Goal: Task Accomplishment & Management: Complete application form

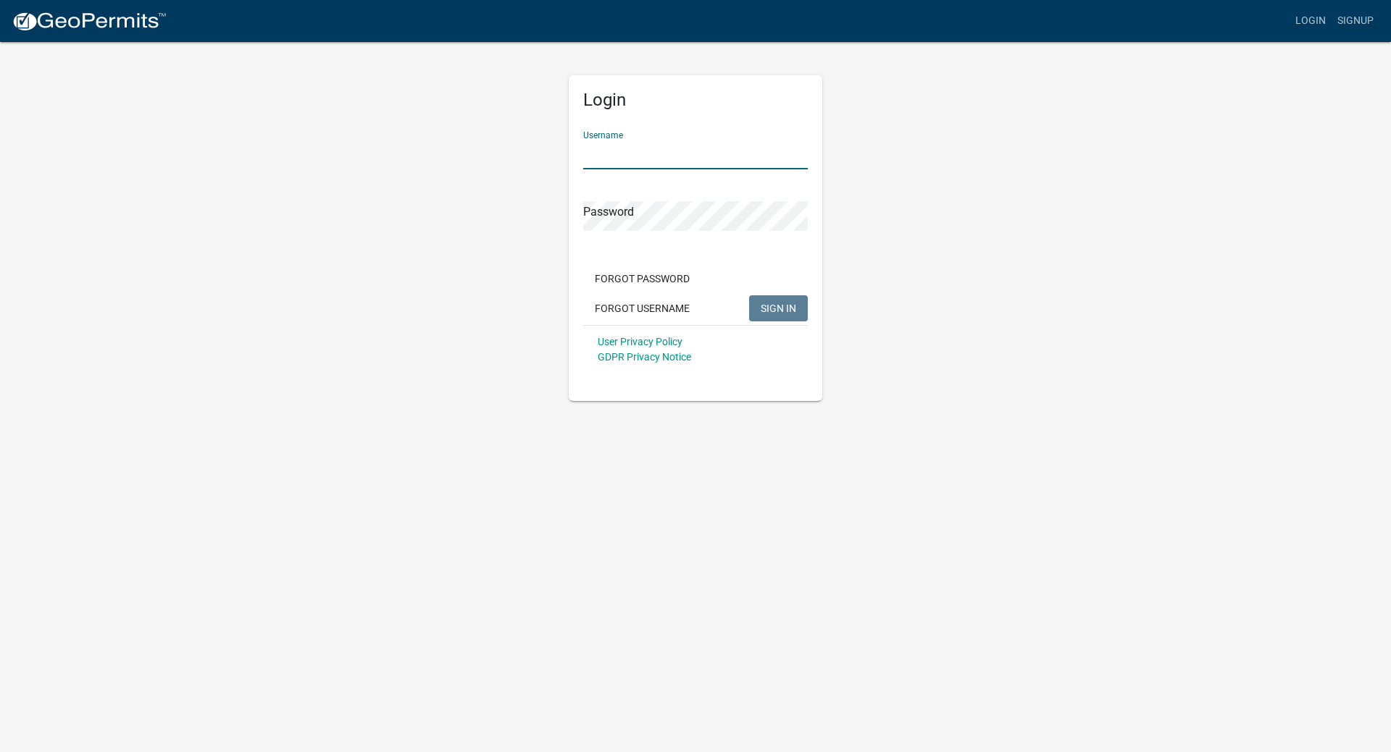
click at [657, 146] on input "Username" at bounding box center [695, 155] width 225 height 30
type input "Air Mechanical"
click at [749, 295] on button "SIGN IN" at bounding box center [778, 308] width 59 height 26
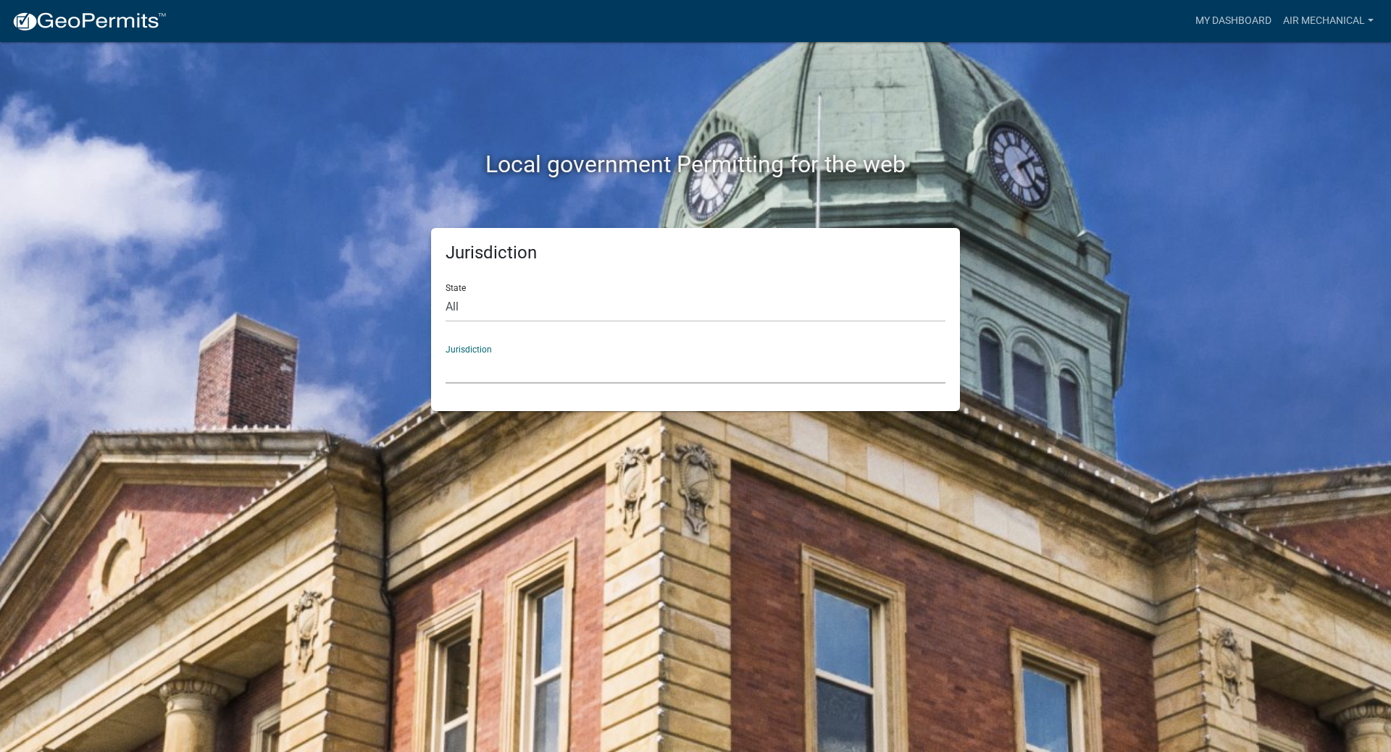
click at [479, 358] on select "[GEOGRAPHIC_DATA], [US_STATE] [GEOGRAPHIC_DATA], [US_STATE][PERSON_NAME][GEOGRA…" at bounding box center [695, 369] width 500 height 30
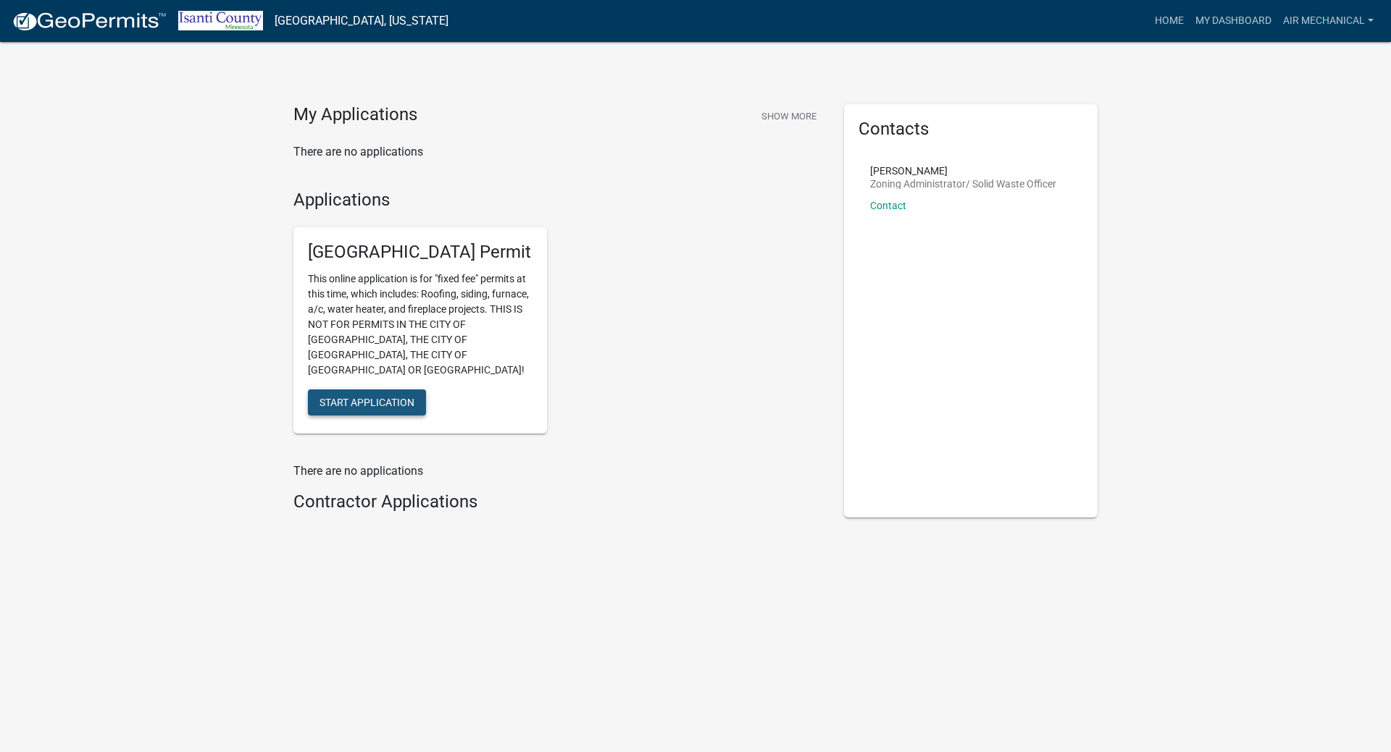
click at [354, 397] on span "Start Application" at bounding box center [366, 403] width 95 height 12
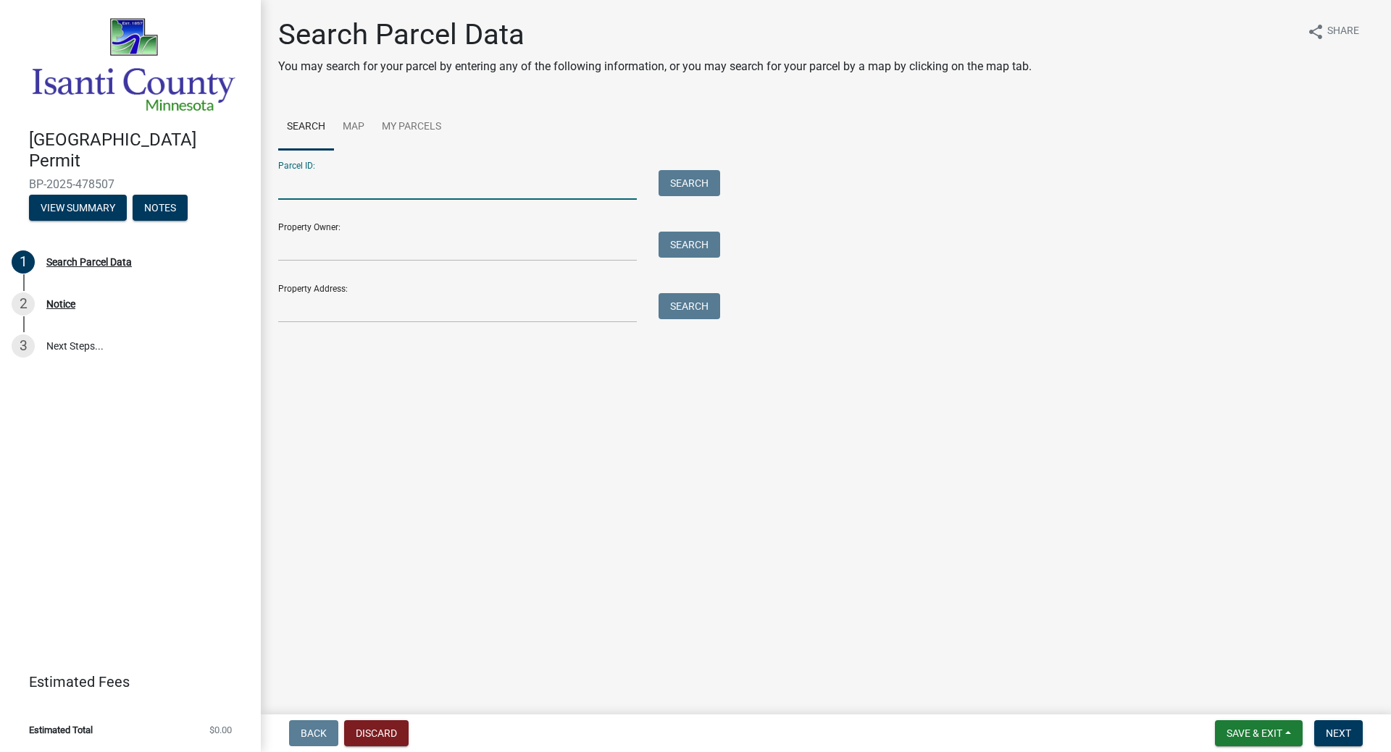
click at [292, 192] on input "Parcel ID:" at bounding box center [457, 185] width 358 height 30
click at [306, 314] on input "Property Address:" at bounding box center [457, 308] width 358 height 30
type input "8728 288"
click at [670, 305] on button "Search" at bounding box center [689, 306] width 62 height 26
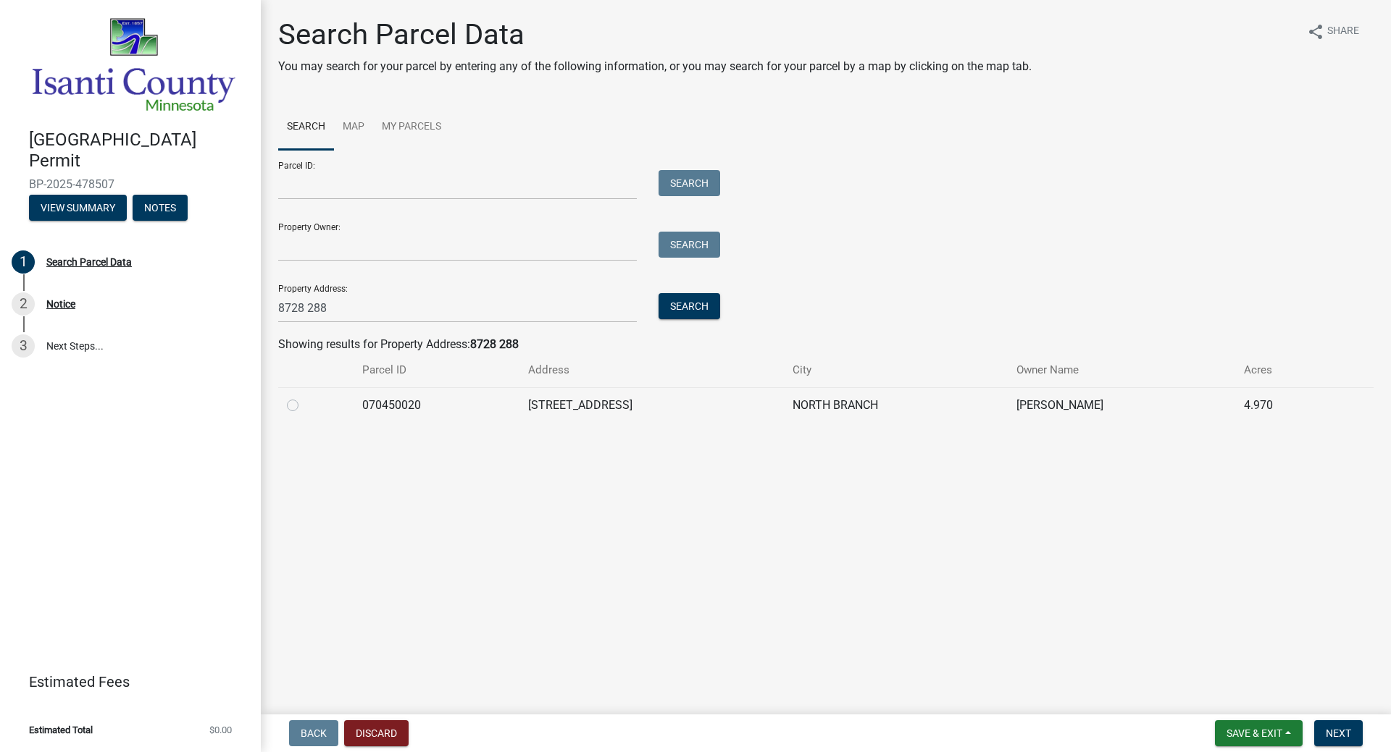
click at [304, 397] on label at bounding box center [304, 397] width 0 height 0
click at [304, 405] on input "radio" at bounding box center [308, 401] width 9 height 9
radio input "true"
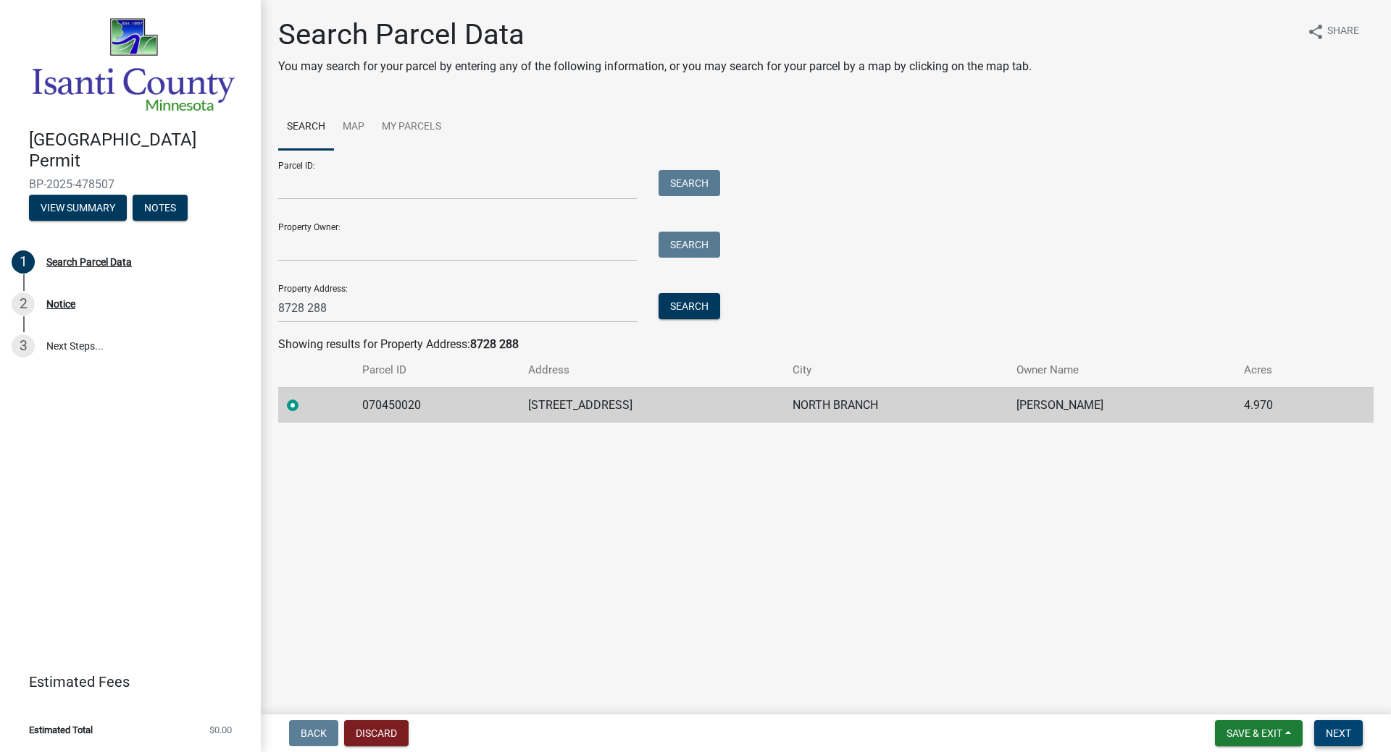
click at [1216, 643] on button "Next" at bounding box center [1338, 734] width 49 height 26
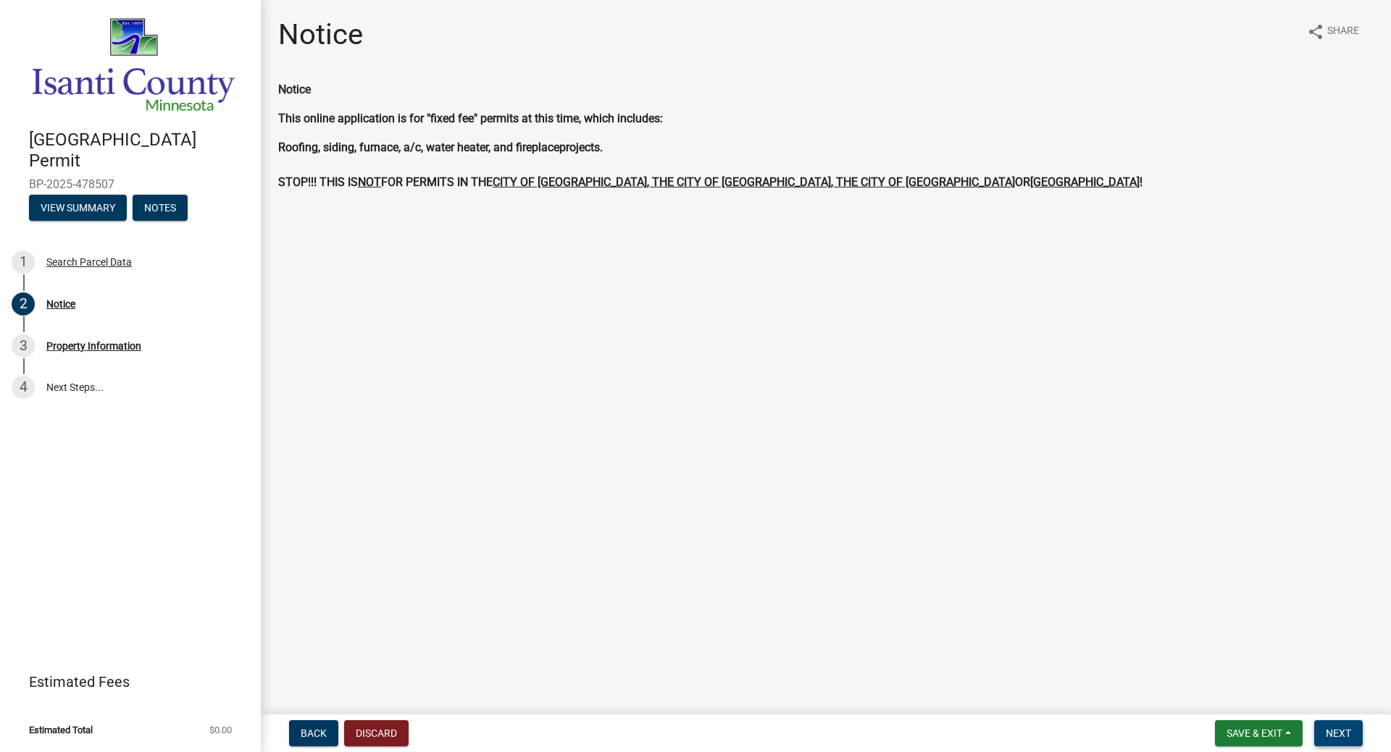
click at [1216, 643] on button "Next" at bounding box center [1338, 734] width 49 height 26
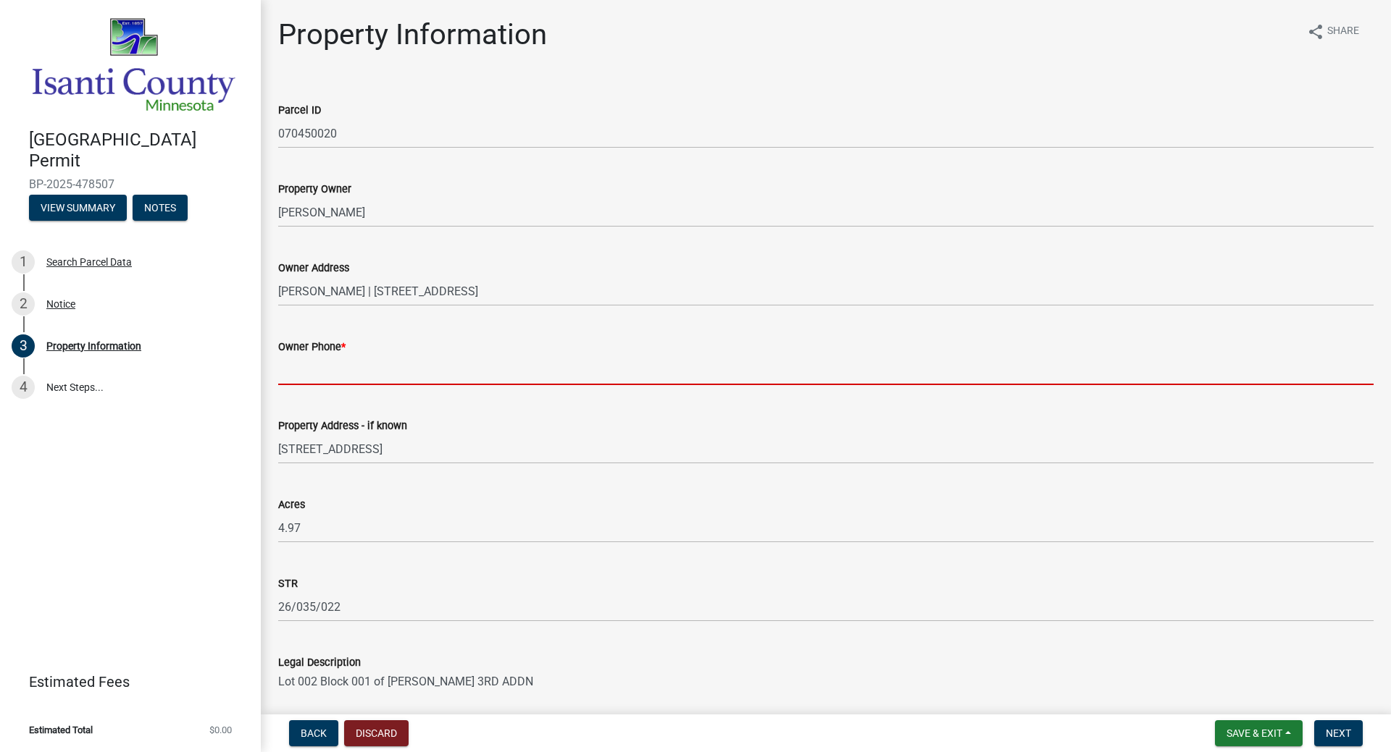
click at [295, 370] on input "Owner Phone *" at bounding box center [825, 371] width 1095 height 30
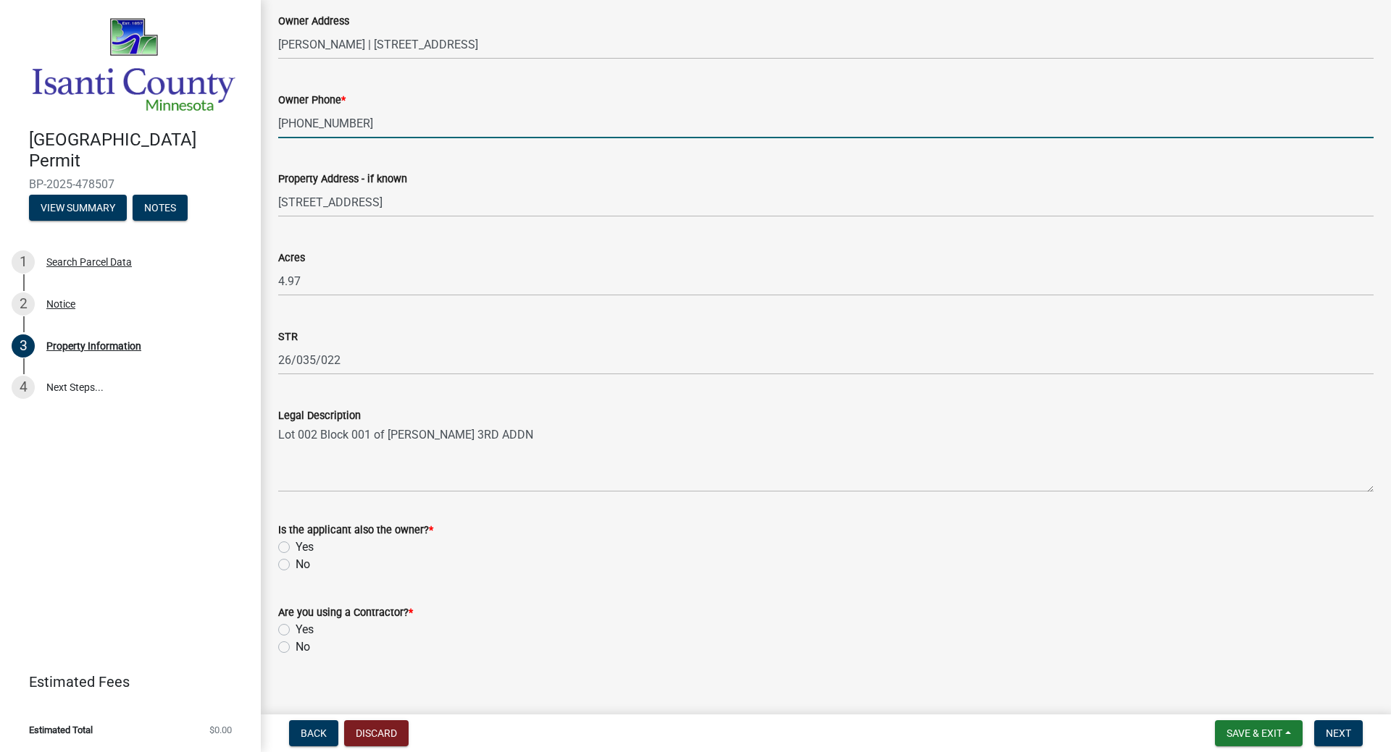
scroll to position [264, 0]
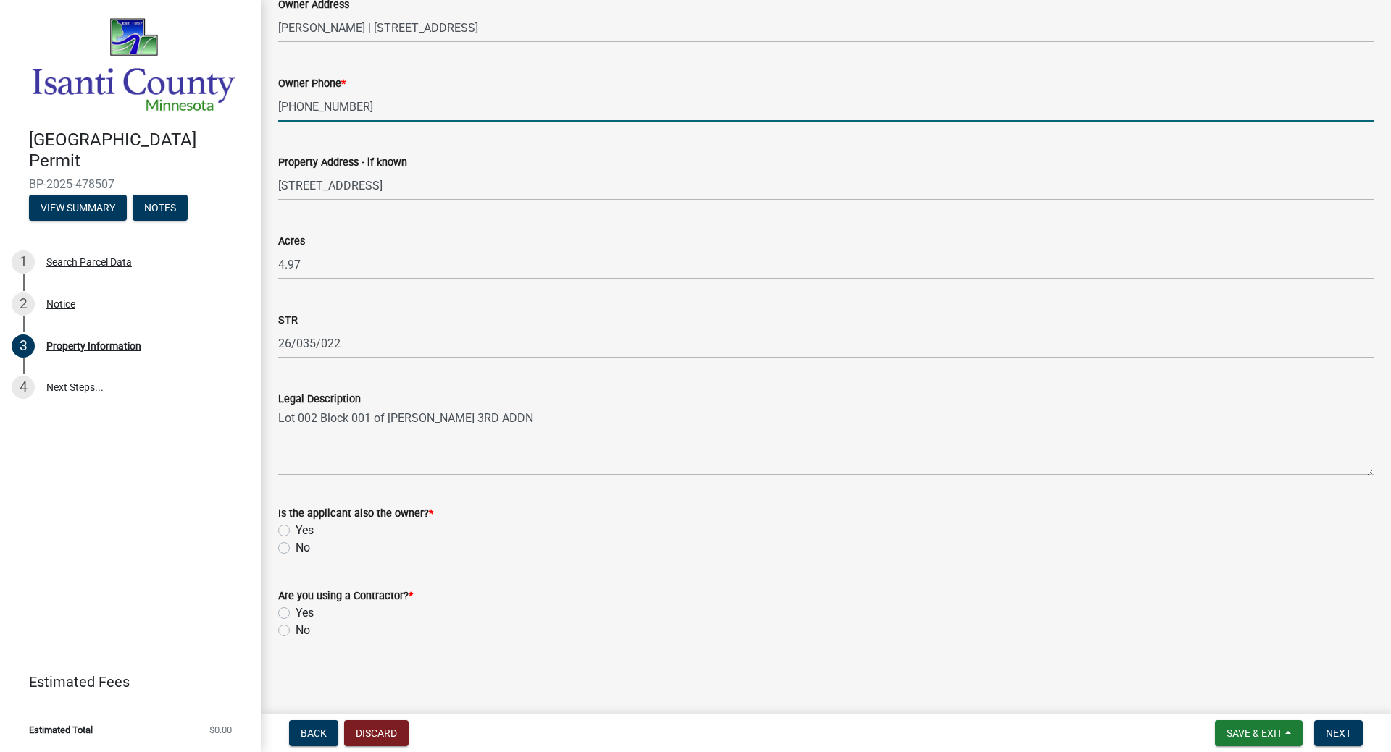
type input "[PHONE_NUMBER]"
click at [291, 547] on div "No" at bounding box center [825, 548] width 1095 height 17
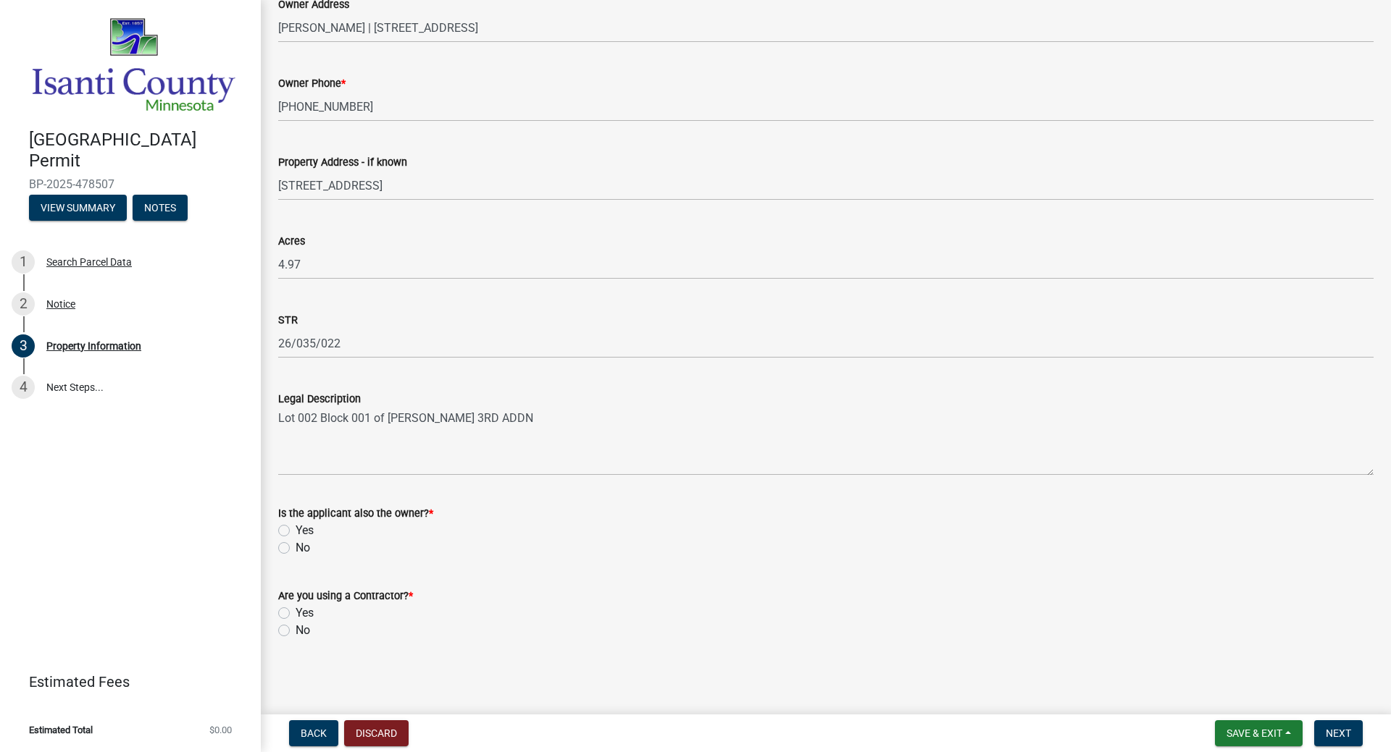
click at [295, 612] on label "Yes" at bounding box center [304, 613] width 18 height 17
click at [295, 612] on input "Yes" at bounding box center [299, 609] width 9 height 9
radio input "true"
click at [295, 548] on label "No" at bounding box center [302, 548] width 14 height 17
click at [295, 548] on input "No" at bounding box center [299, 544] width 9 height 9
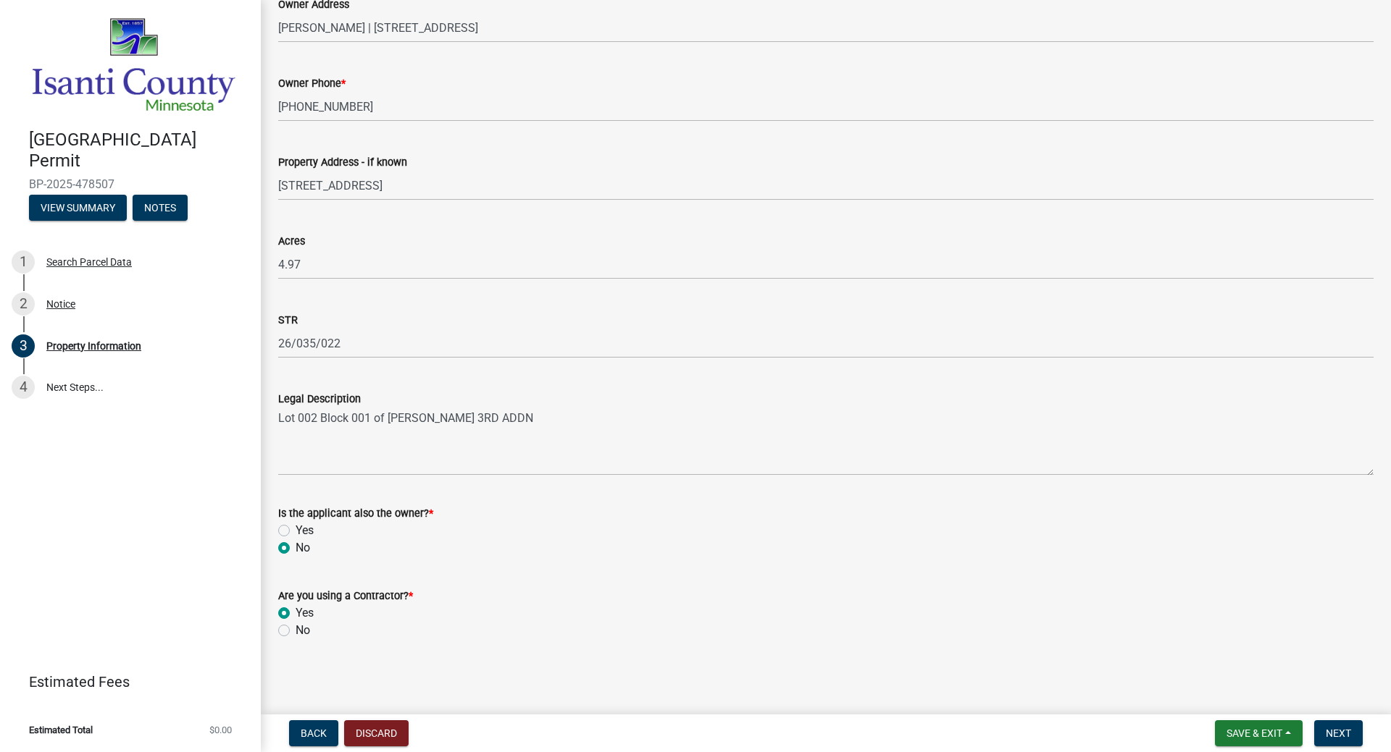
radio input "true"
click at [1216, 643] on button "Next" at bounding box center [1338, 734] width 49 height 26
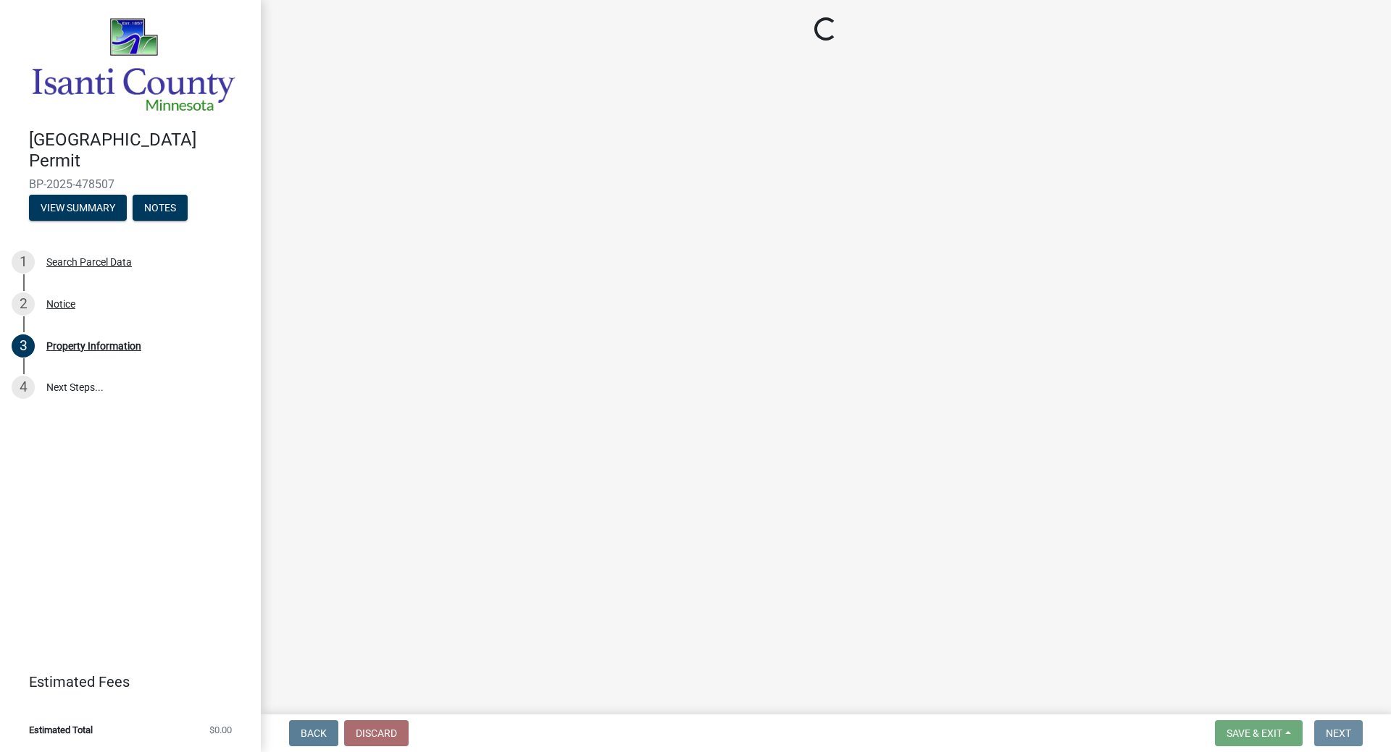
scroll to position [0, 0]
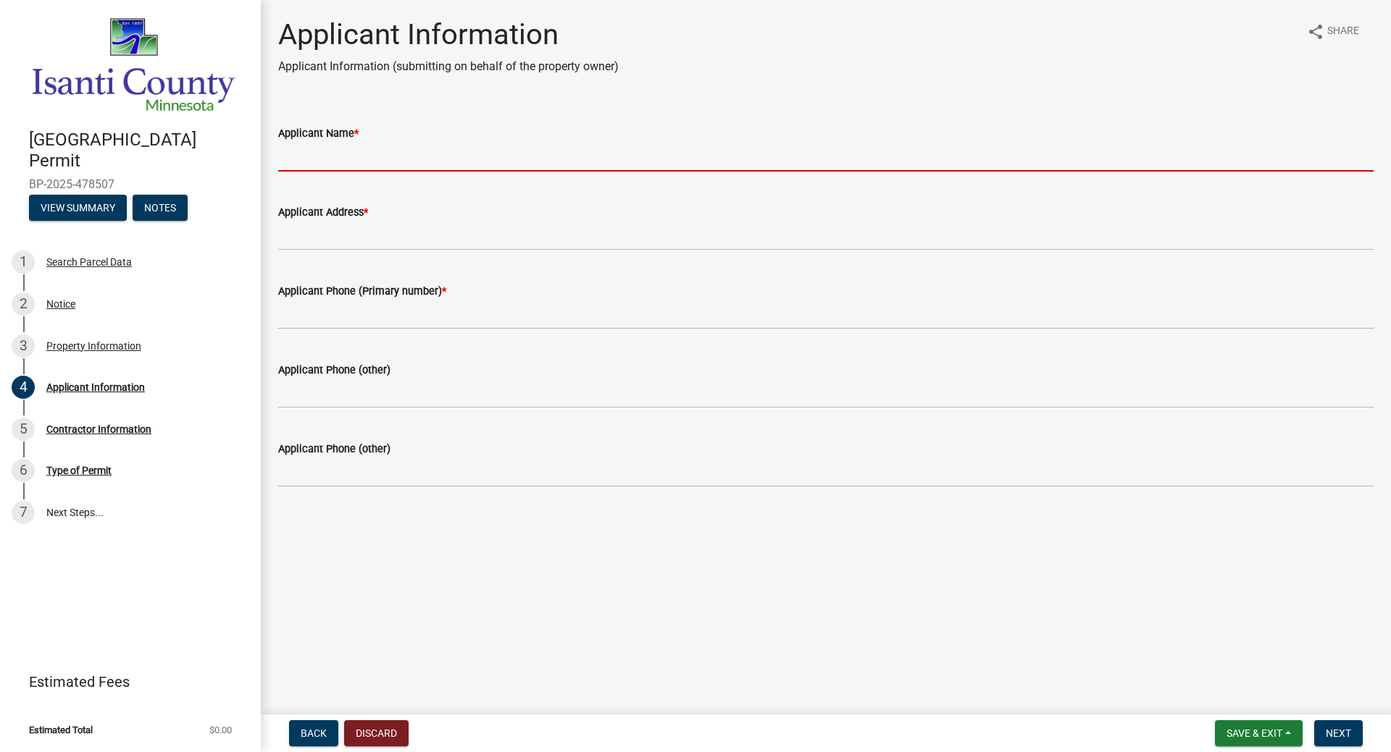
click at [330, 161] on input "Applicant Name *" at bounding box center [825, 157] width 1095 height 30
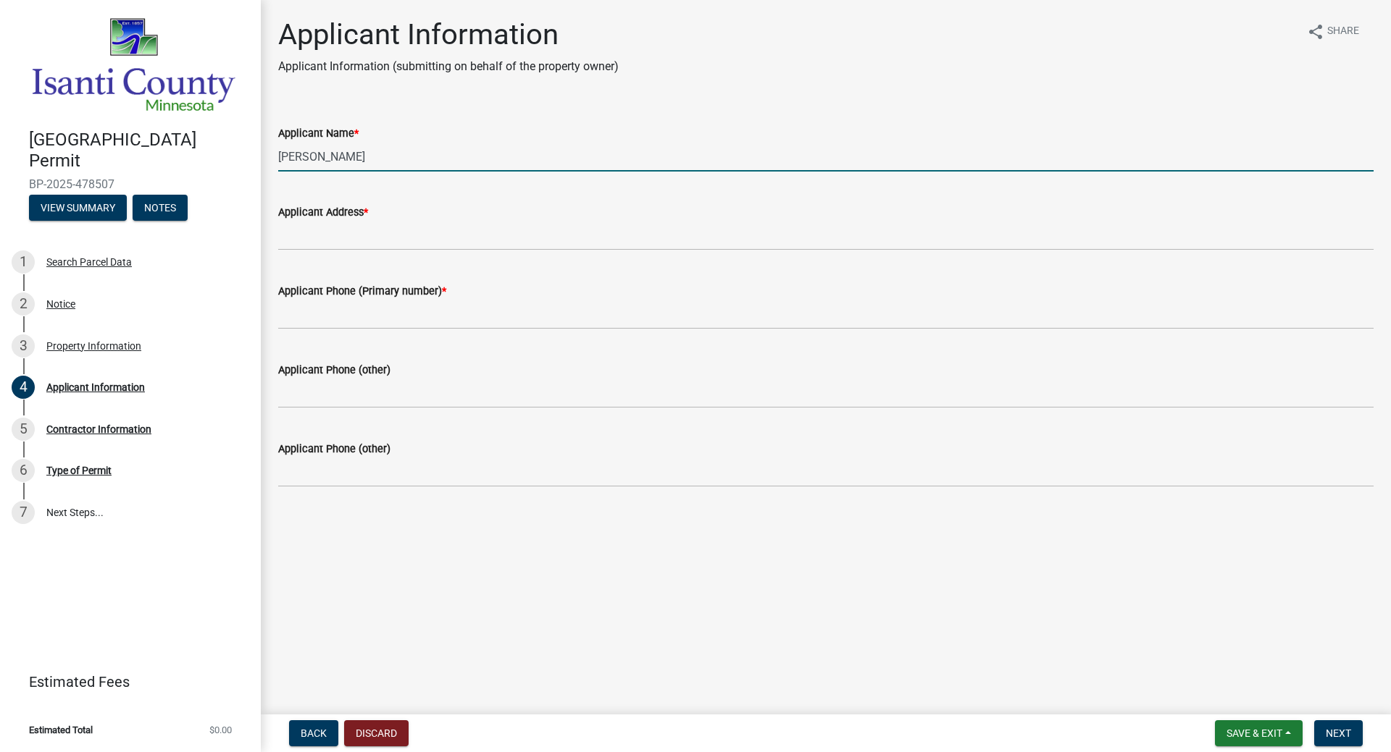
type input "[PERSON_NAME]"
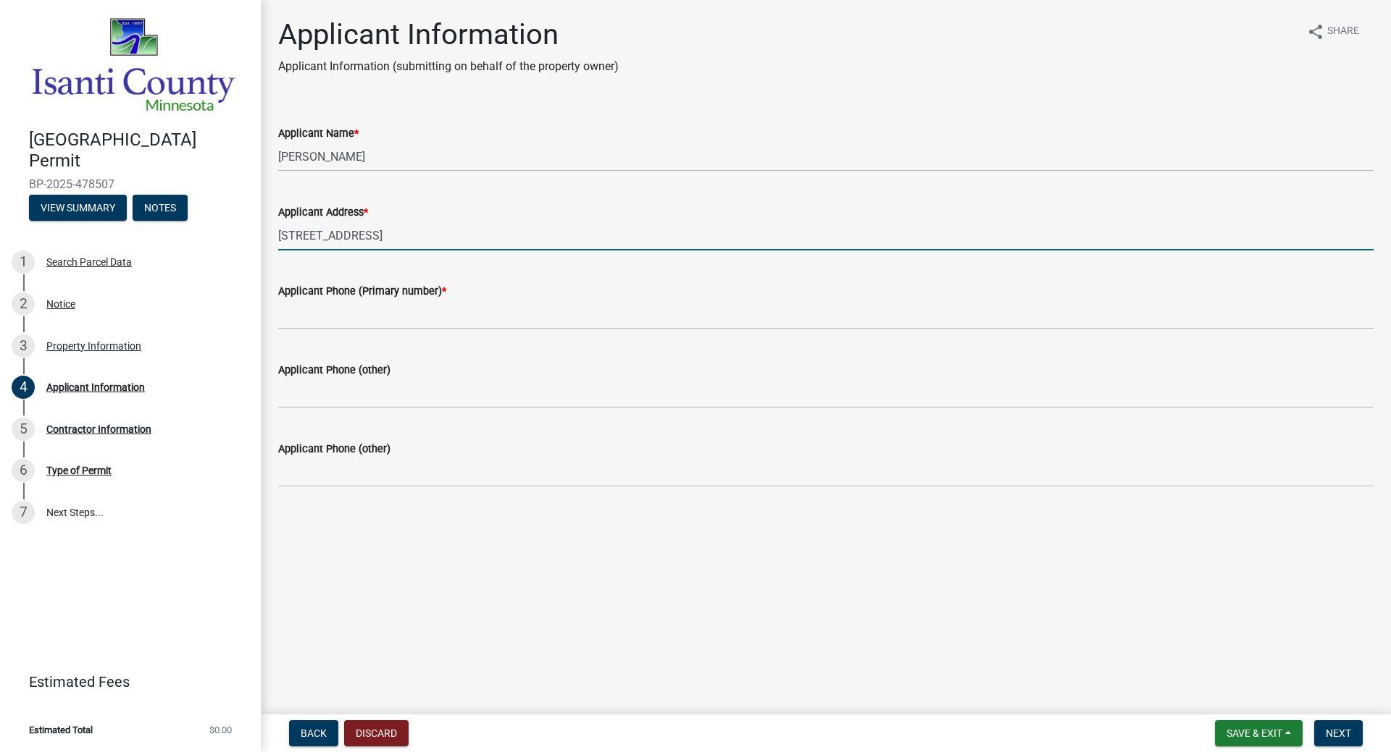
type input "[STREET_ADDRESS]"
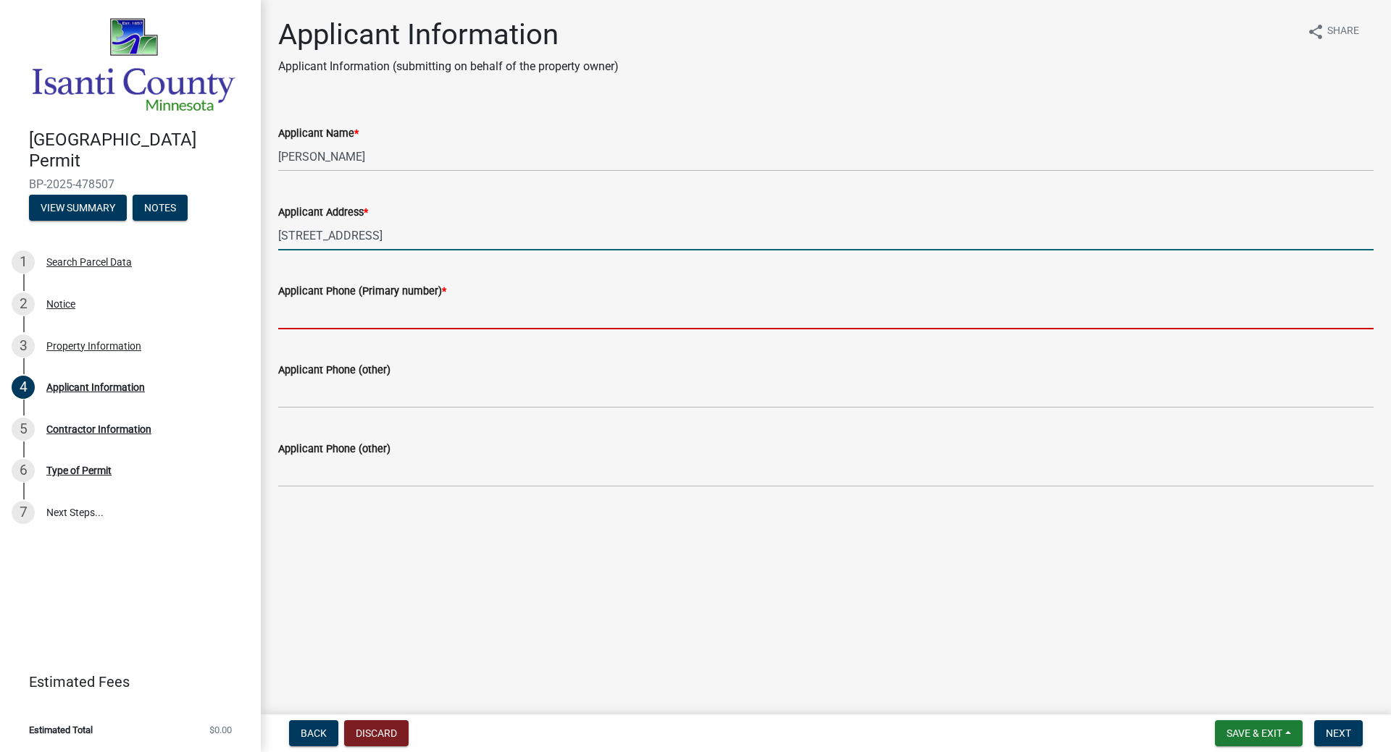
click at [283, 322] on input "Applicant Phone (Primary number) *" at bounding box center [825, 315] width 1095 height 30
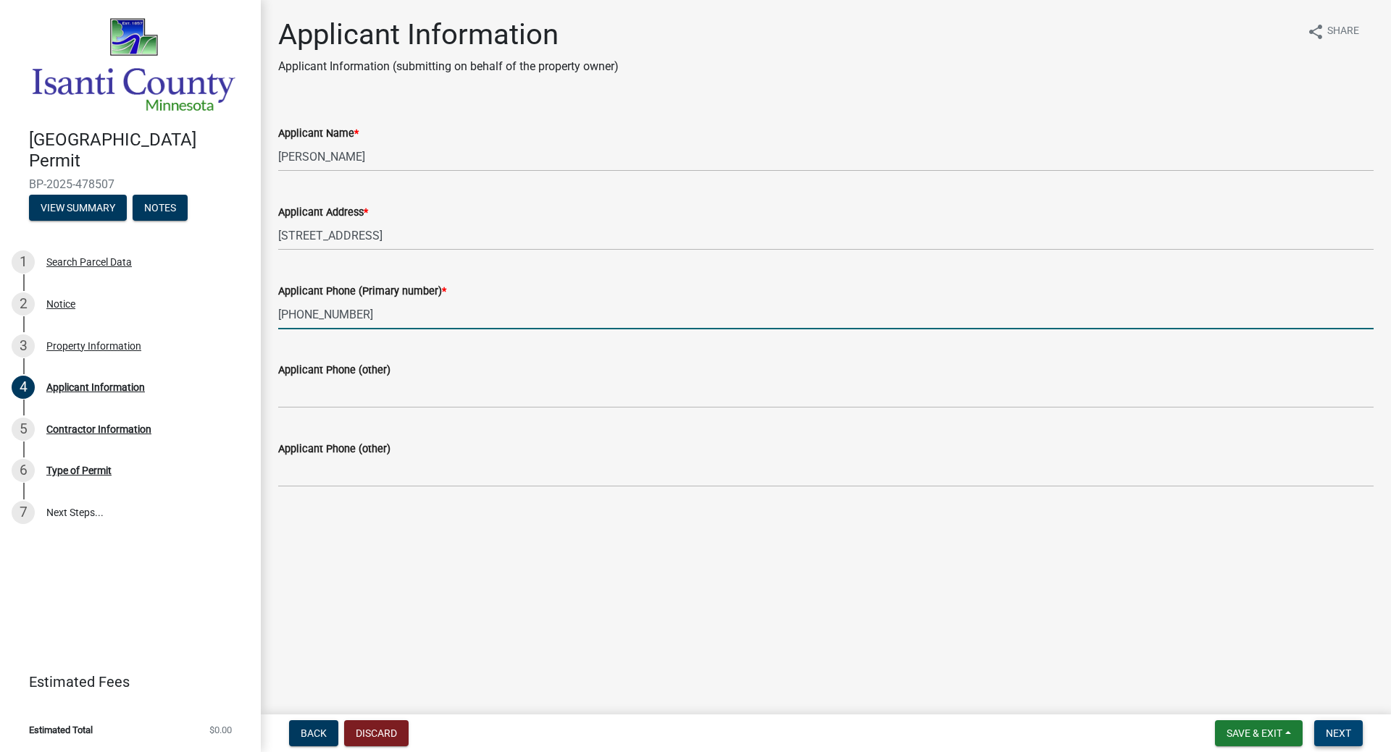
type input "[PHONE_NUMBER]"
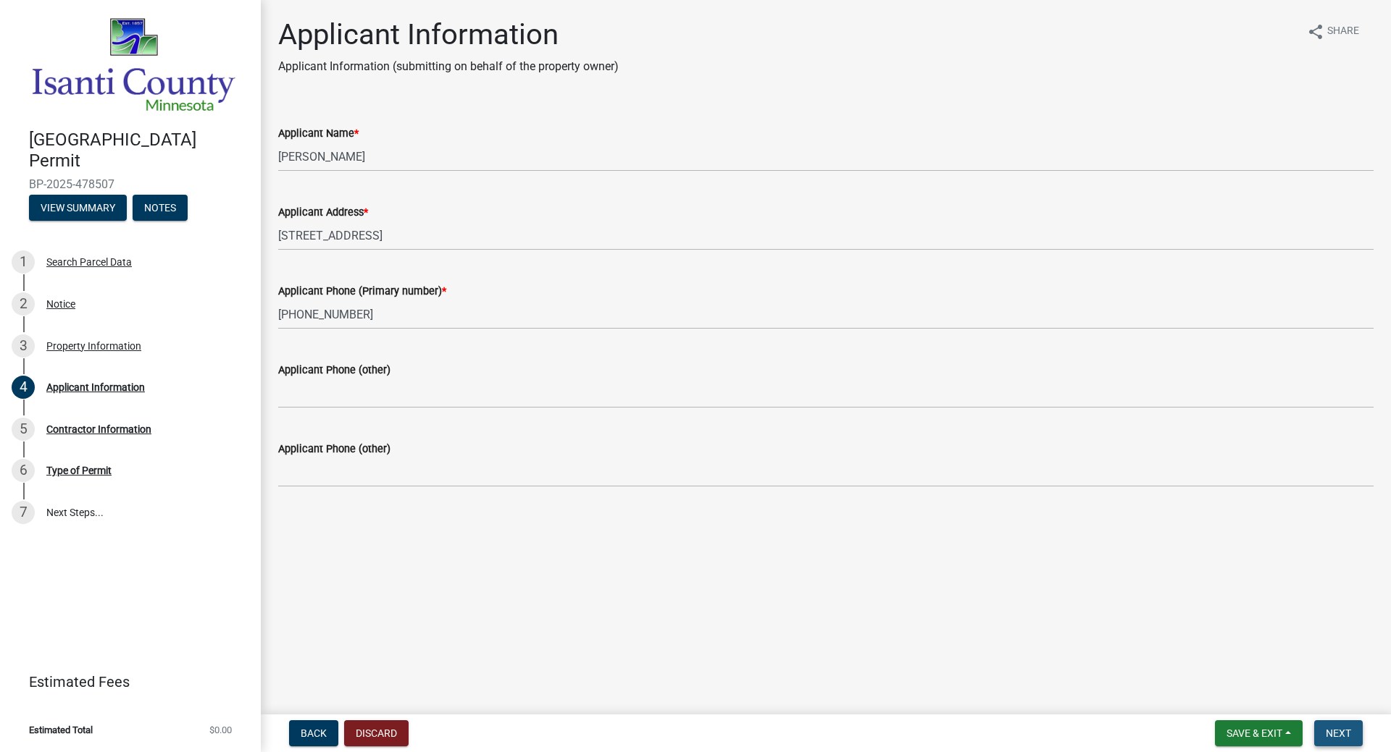
click at [1216, 643] on span "Next" at bounding box center [1337, 734] width 25 height 12
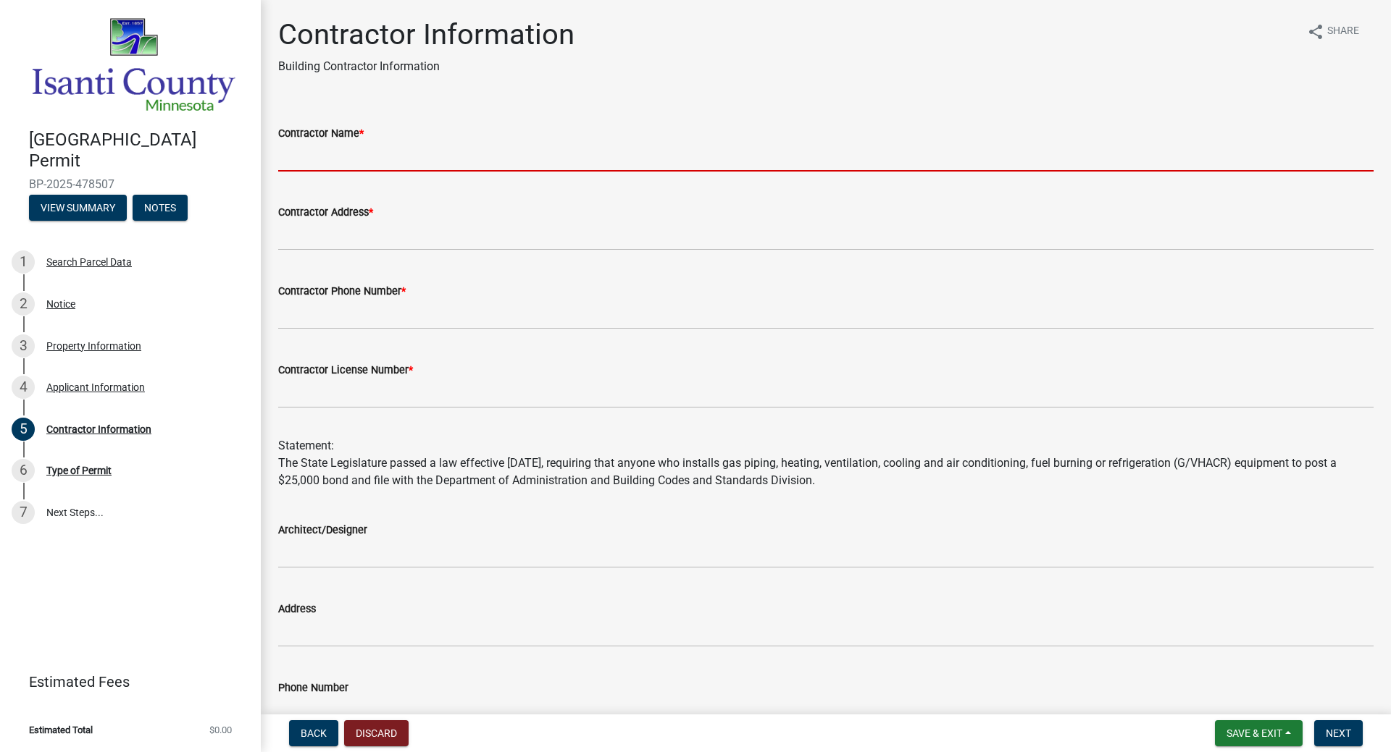
click at [298, 163] on input "Contractor Name *" at bounding box center [825, 157] width 1095 height 30
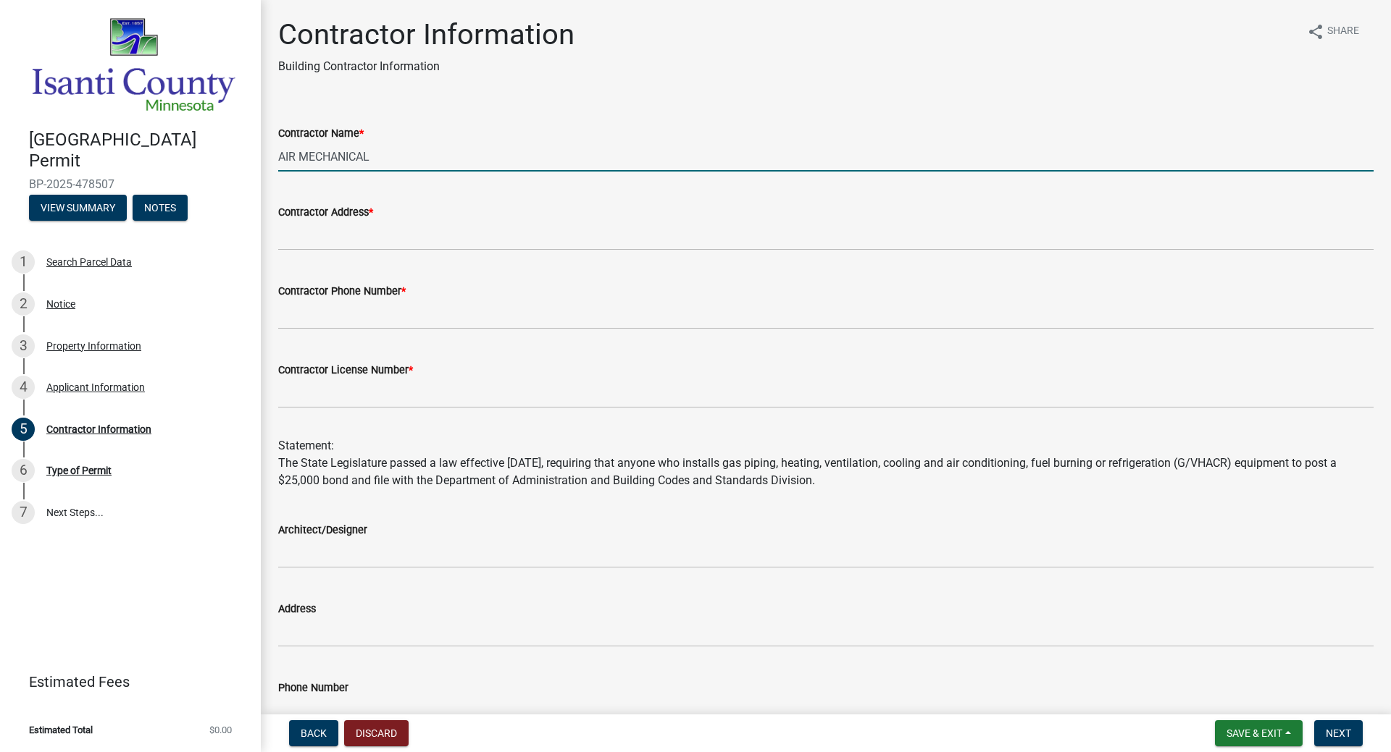
type input "AIR MECHANICAL"
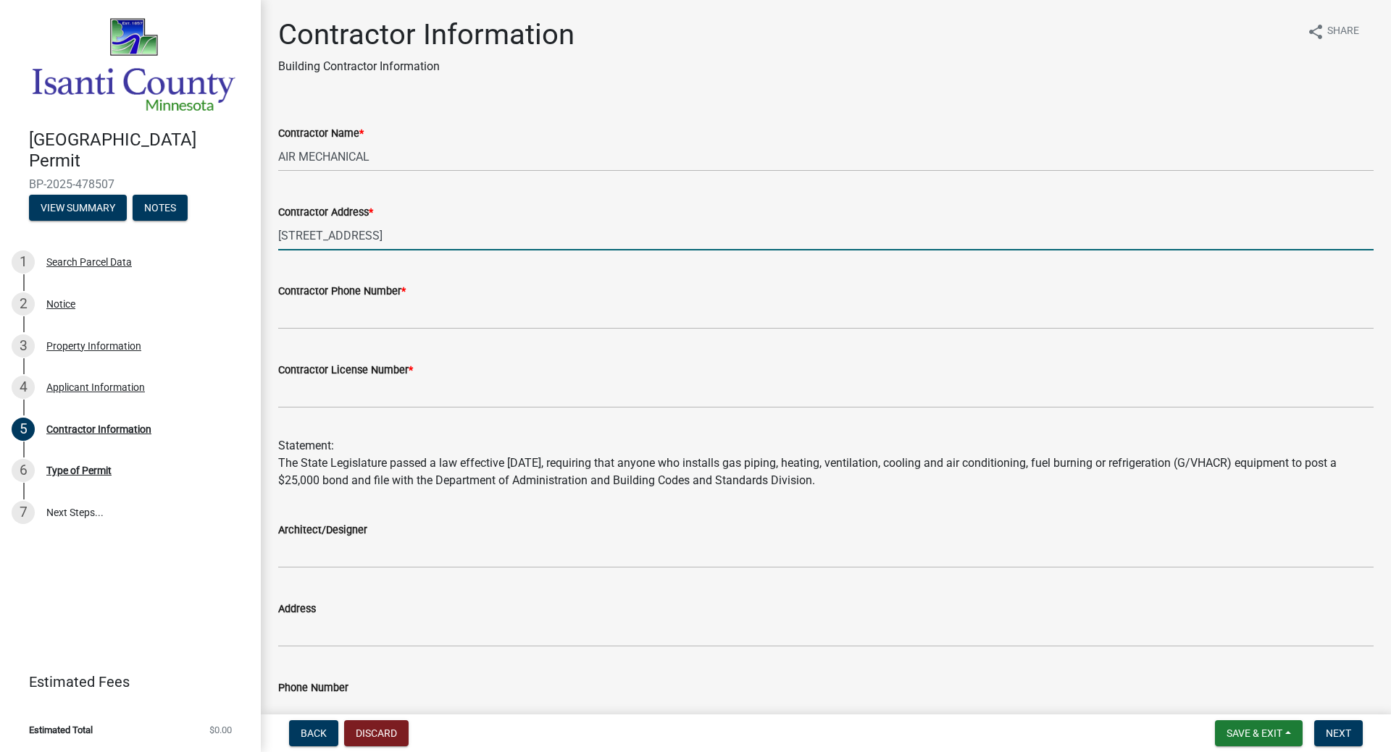
type input "[STREET_ADDRESS]"
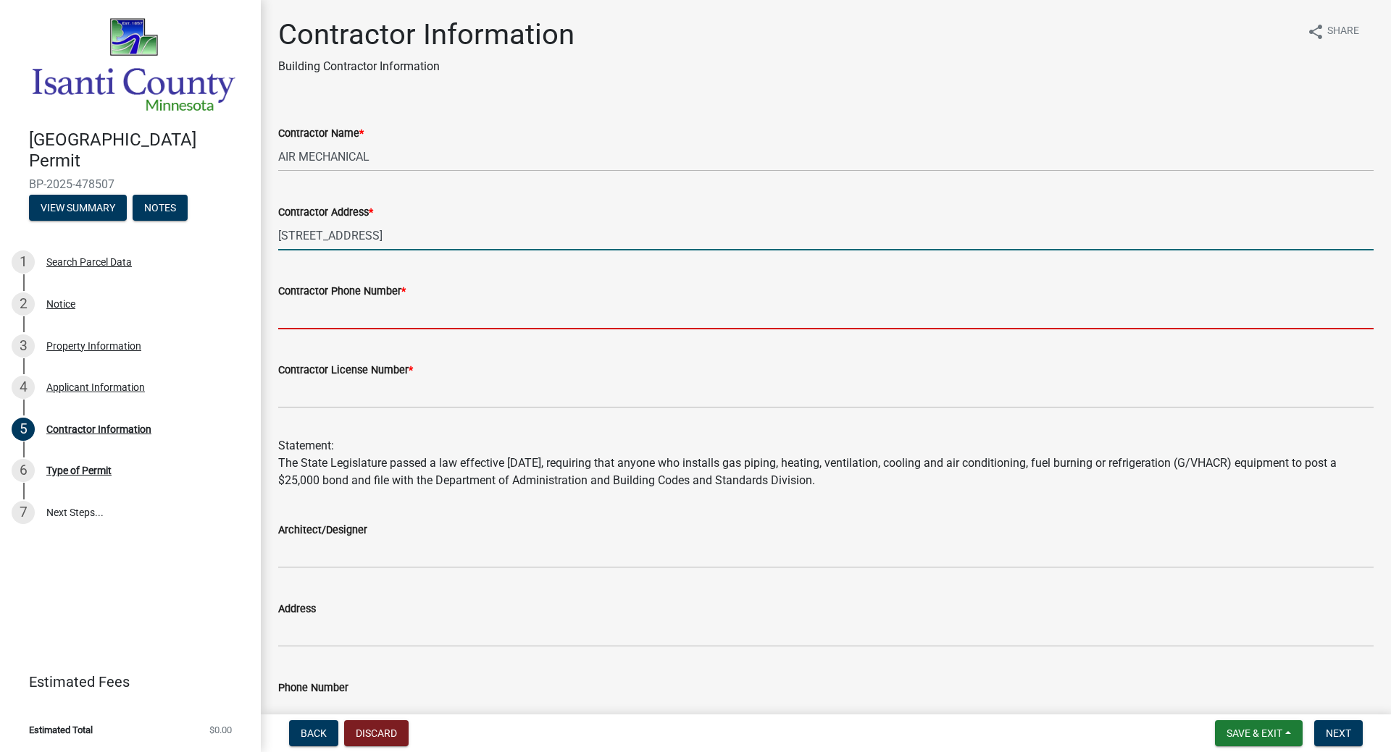
click at [313, 324] on input "Contractor Phone Number *" at bounding box center [825, 315] width 1095 height 30
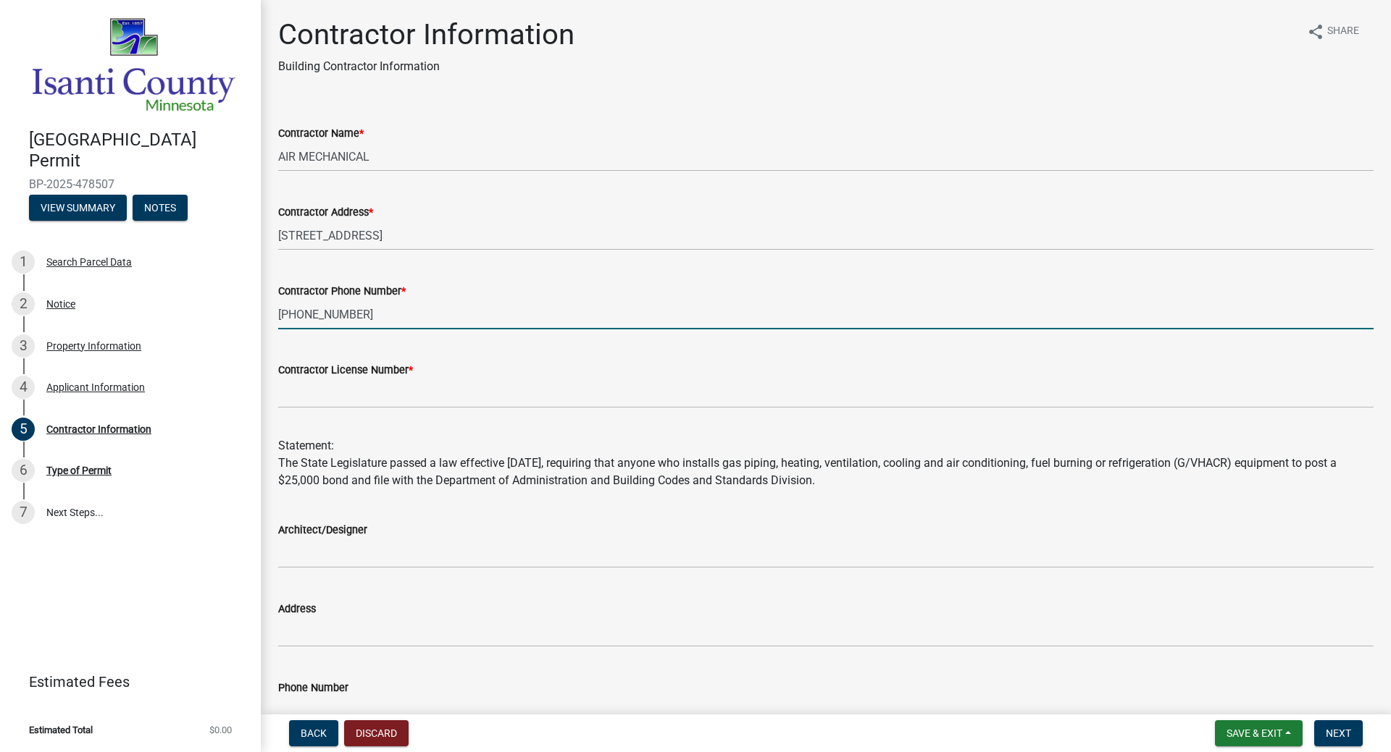
type input "[PHONE_NUMBER]"
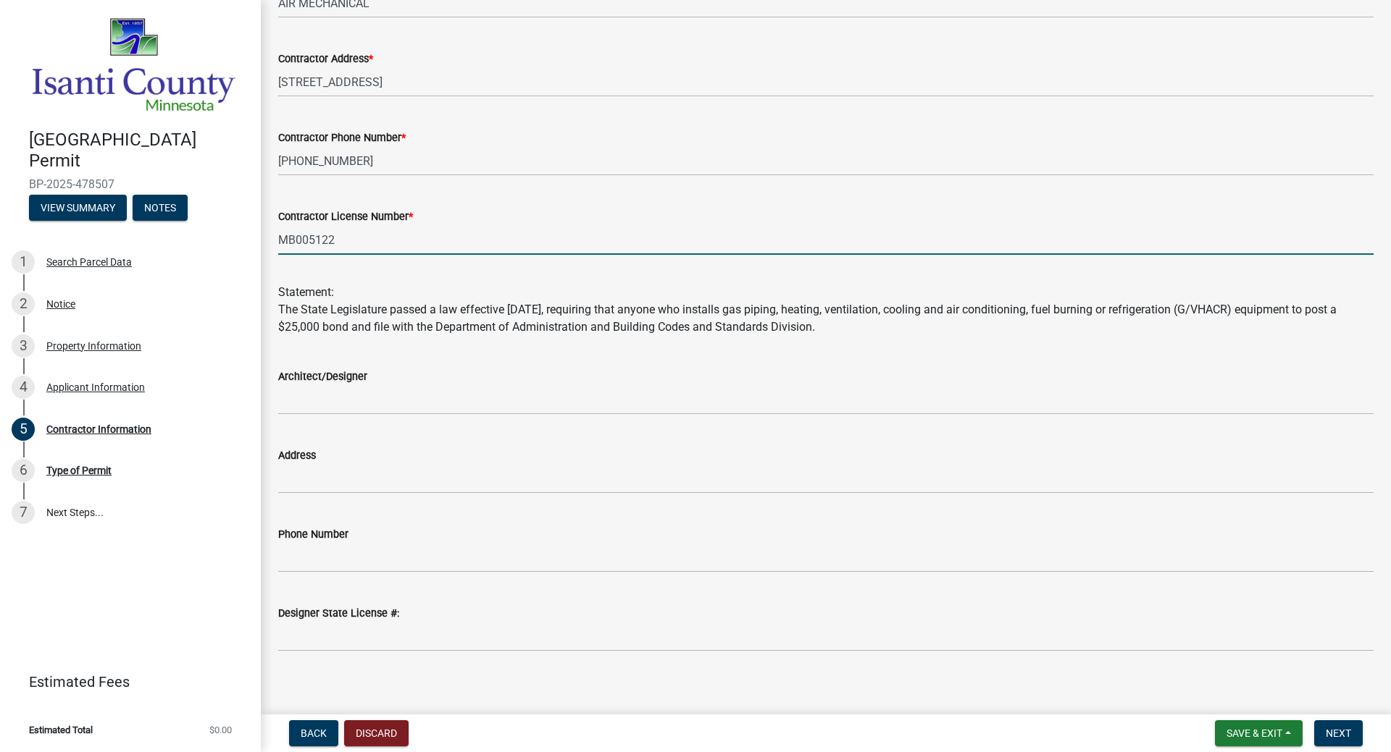
scroll to position [164, 0]
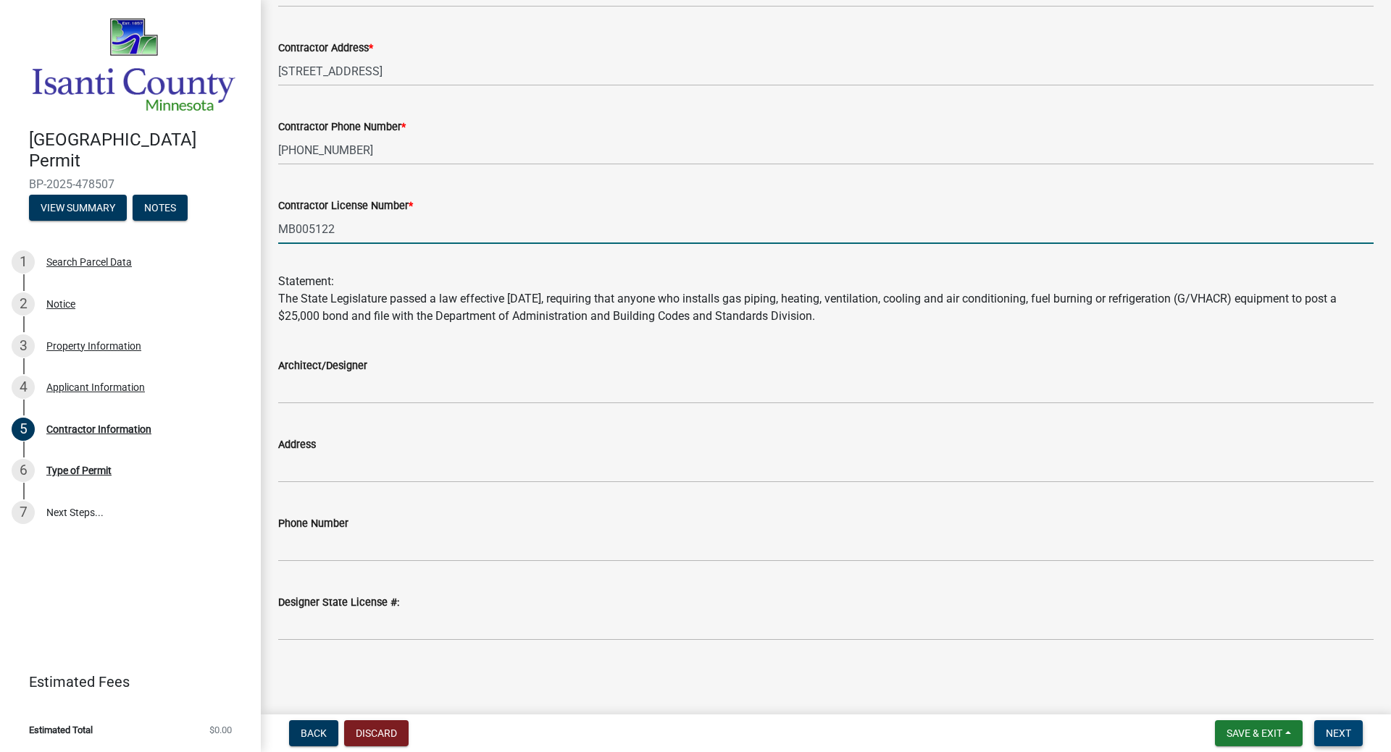
type input "MB005122"
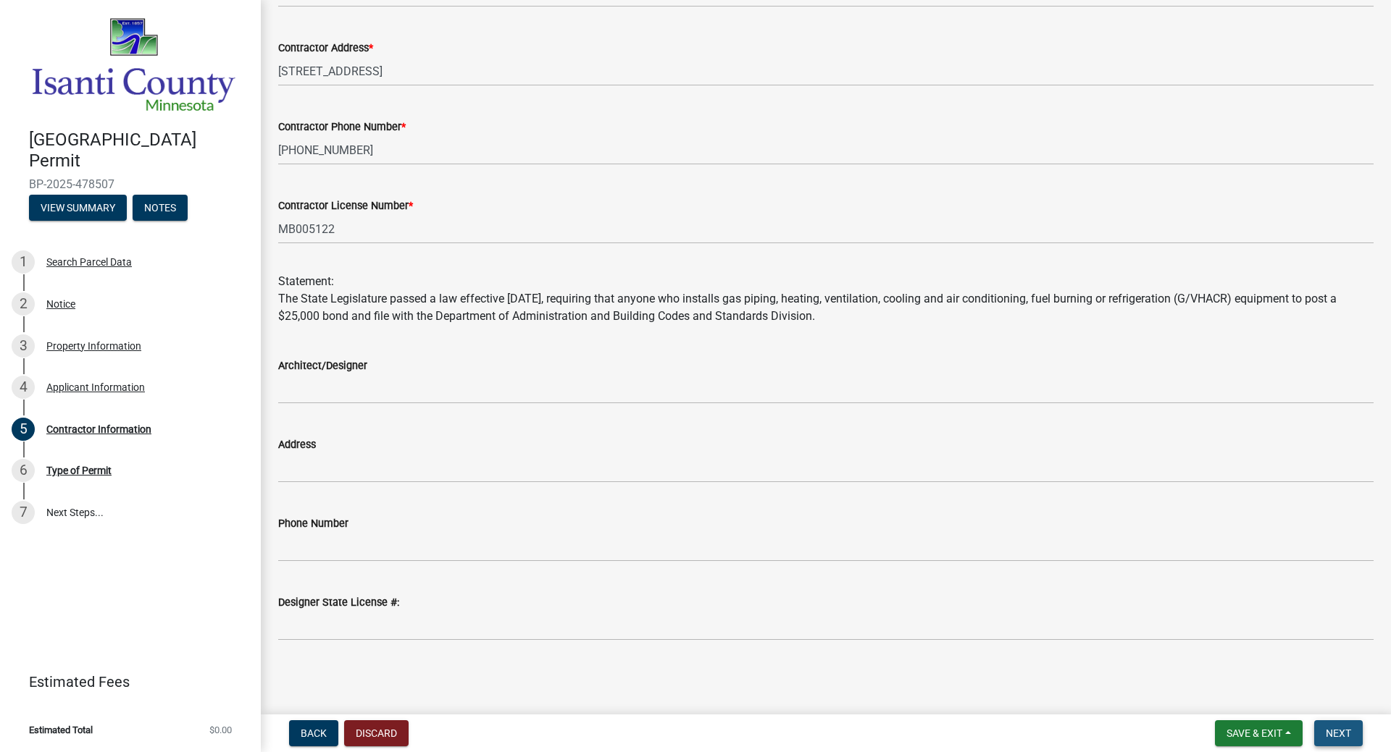
click at [1216, 643] on span "Next" at bounding box center [1337, 734] width 25 height 12
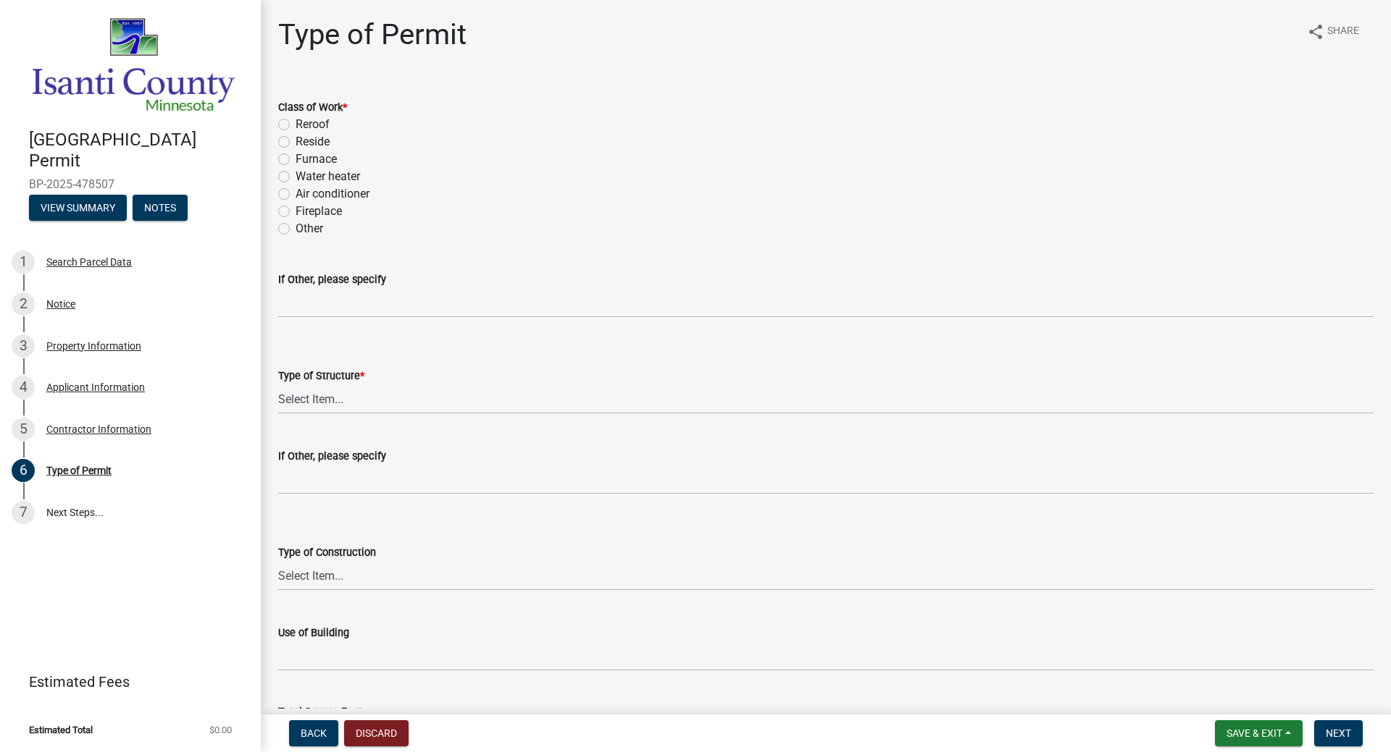
click at [295, 157] on label "Furnace" at bounding box center [315, 159] width 41 height 17
click at [295, 157] on input "Furnace" at bounding box center [299, 155] width 9 height 9
radio input "true"
click at [330, 395] on select "Select Item... Accessory Commercial Single Family Agricultural Other N/A" at bounding box center [825, 400] width 1095 height 30
click at [278, 385] on select "Select Item... Accessory Commercial Single Family Agricultural Other N/A" at bounding box center [825, 400] width 1095 height 30
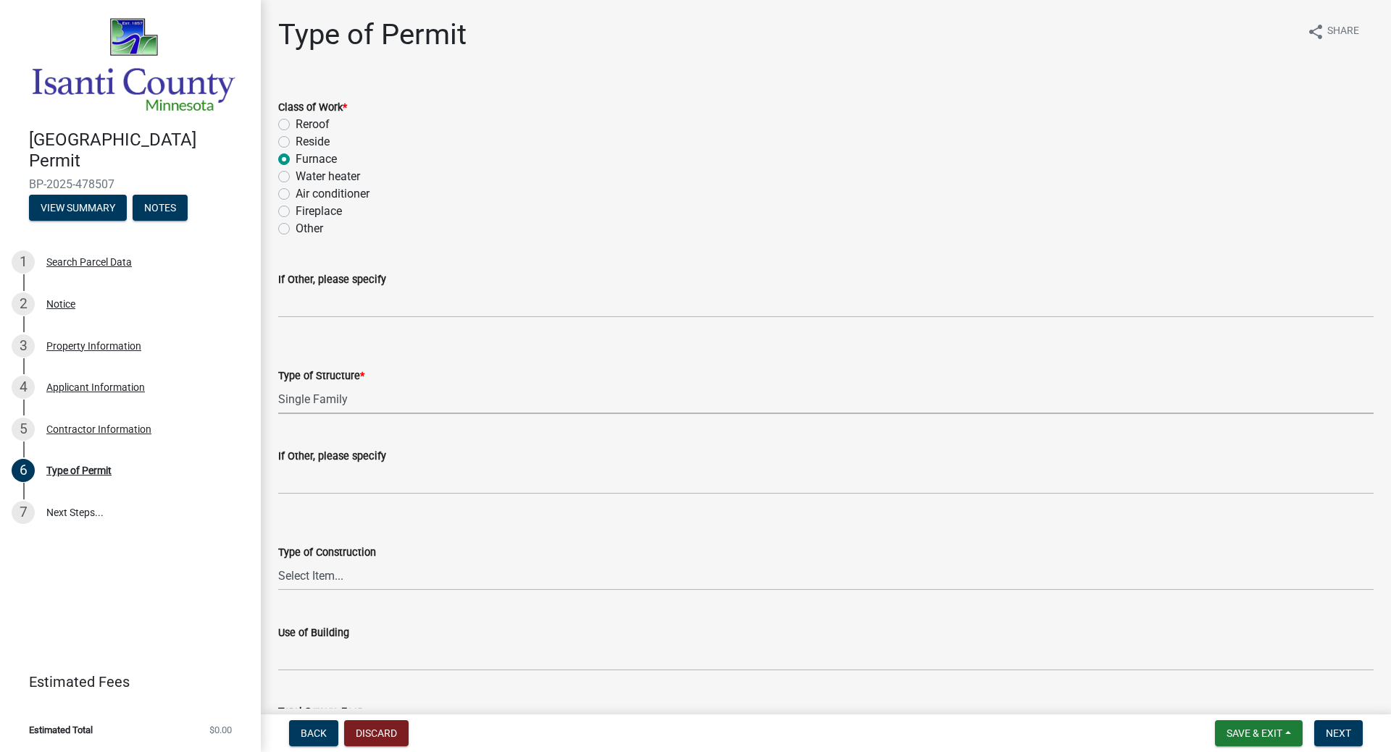
select select "eb4da8a3-282e-4d3e-a231-485219132635"
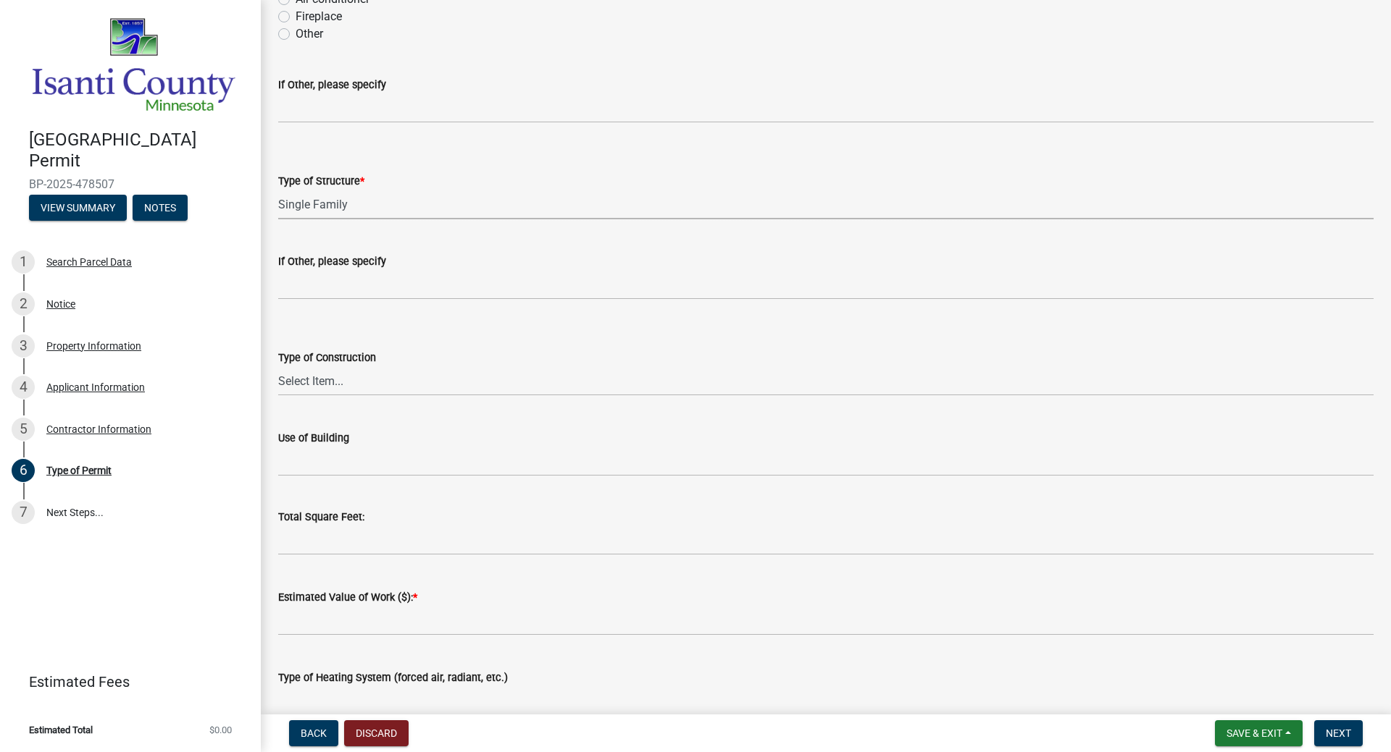
scroll to position [217, 0]
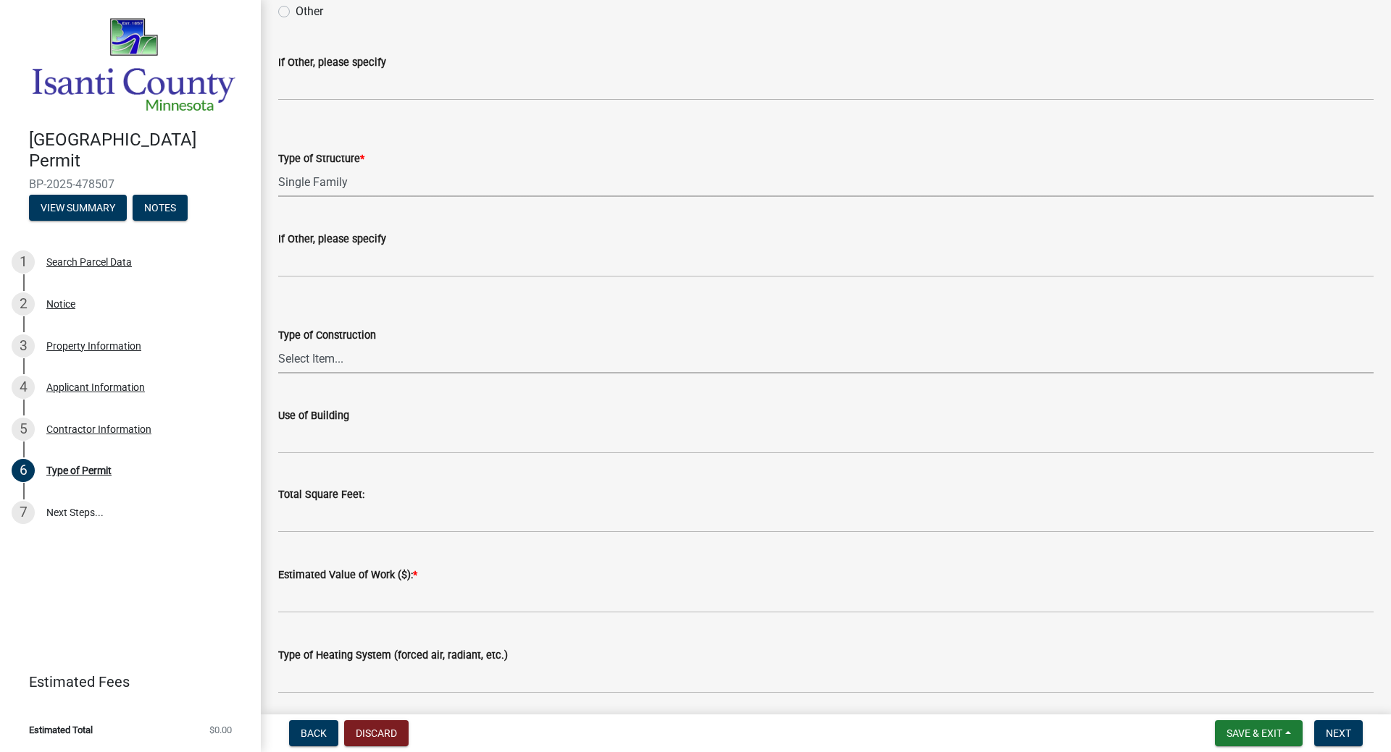
click at [348, 355] on select "Select Item... Wood Frame Masonry Metal Manufactured Modular Other" at bounding box center [825, 359] width 1095 height 30
click at [278, 344] on select "Select Item... Wood Frame Masonry Metal Manufactured Modular Other" at bounding box center [825, 359] width 1095 height 30
select select "a691f4d9-d792-4a81-9aa8-4e485302aa27"
click at [302, 354] on select "Select Item... Wood Frame Masonry Metal Manufactured Modular Other" at bounding box center [825, 359] width 1095 height 30
click at [417, 337] on div "Type of Construction" at bounding box center [825, 335] width 1095 height 17
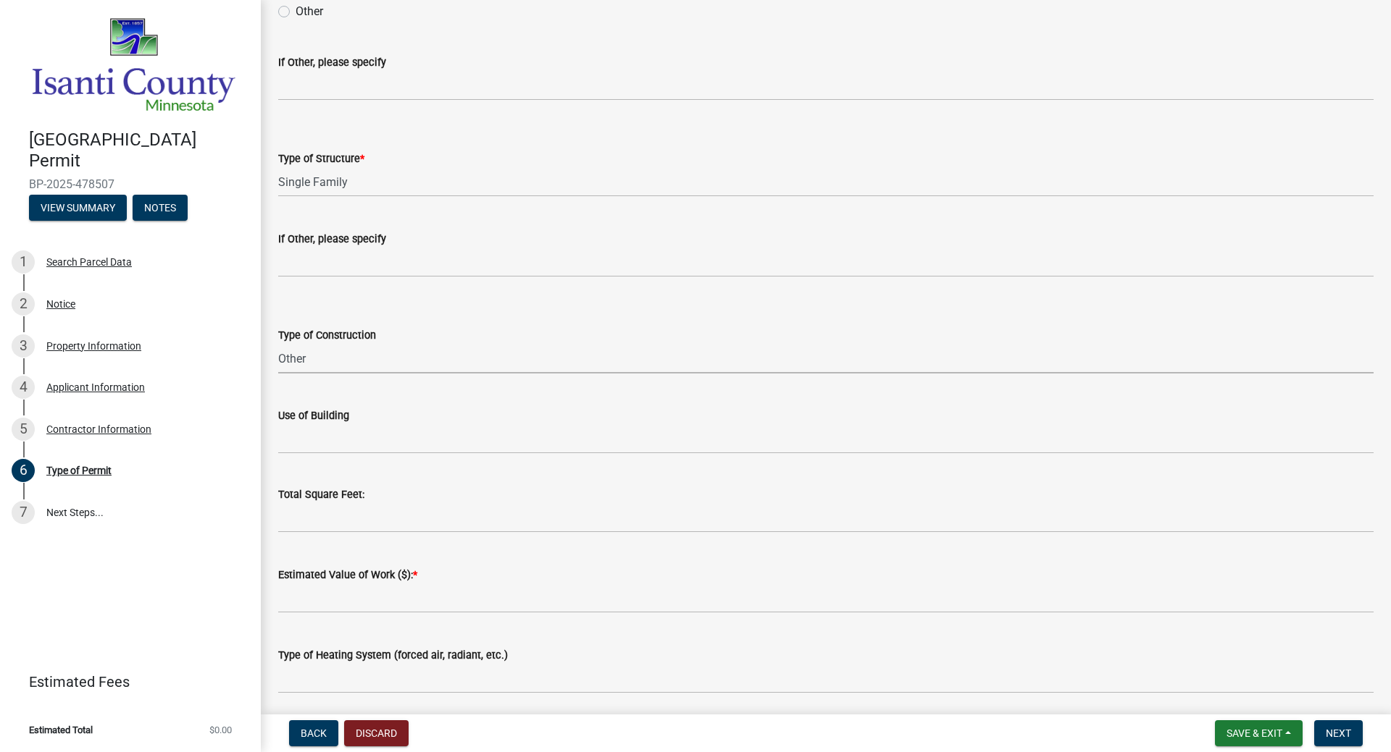
click at [337, 357] on select "Select Item... Wood Frame Masonry Metal Manufactured Modular Other" at bounding box center [825, 359] width 1095 height 30
click at [393, 308] on div "Type of Construction Select Item... Wood Frame Masonry Metal Manufactured Modul…" at bounding box center [825, 331] width 1095 height 85
click at [335, 357] on select "Select Item... Wood Frame Masonry Metal Manufactured Modular Other" at bounding box center [825, 359] width 1095 height 30
click at [374, 317] on form "Type of Construction Select Item... Wood Frame Masonry Metal Manufactured Modul…" at bounding box center [825, 341] width 1095 height 64
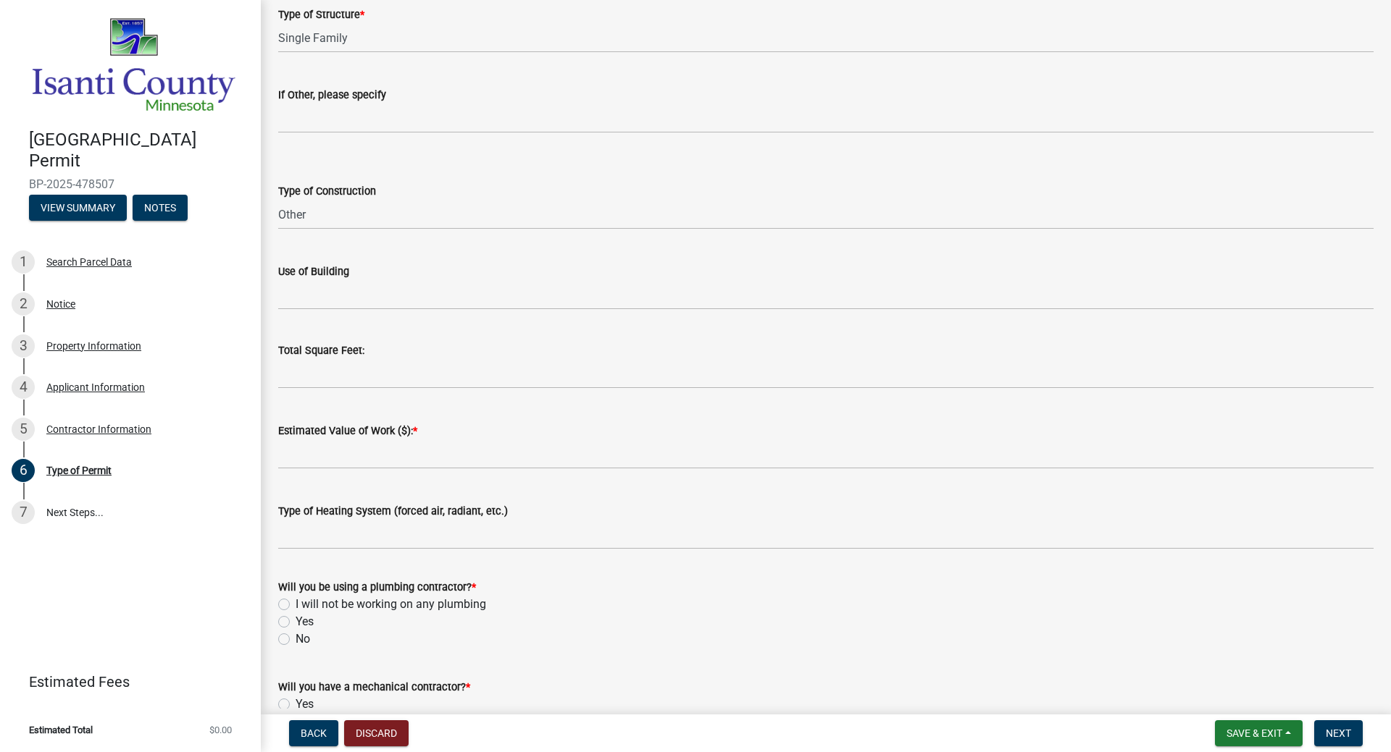
scroll to position [362, 0]
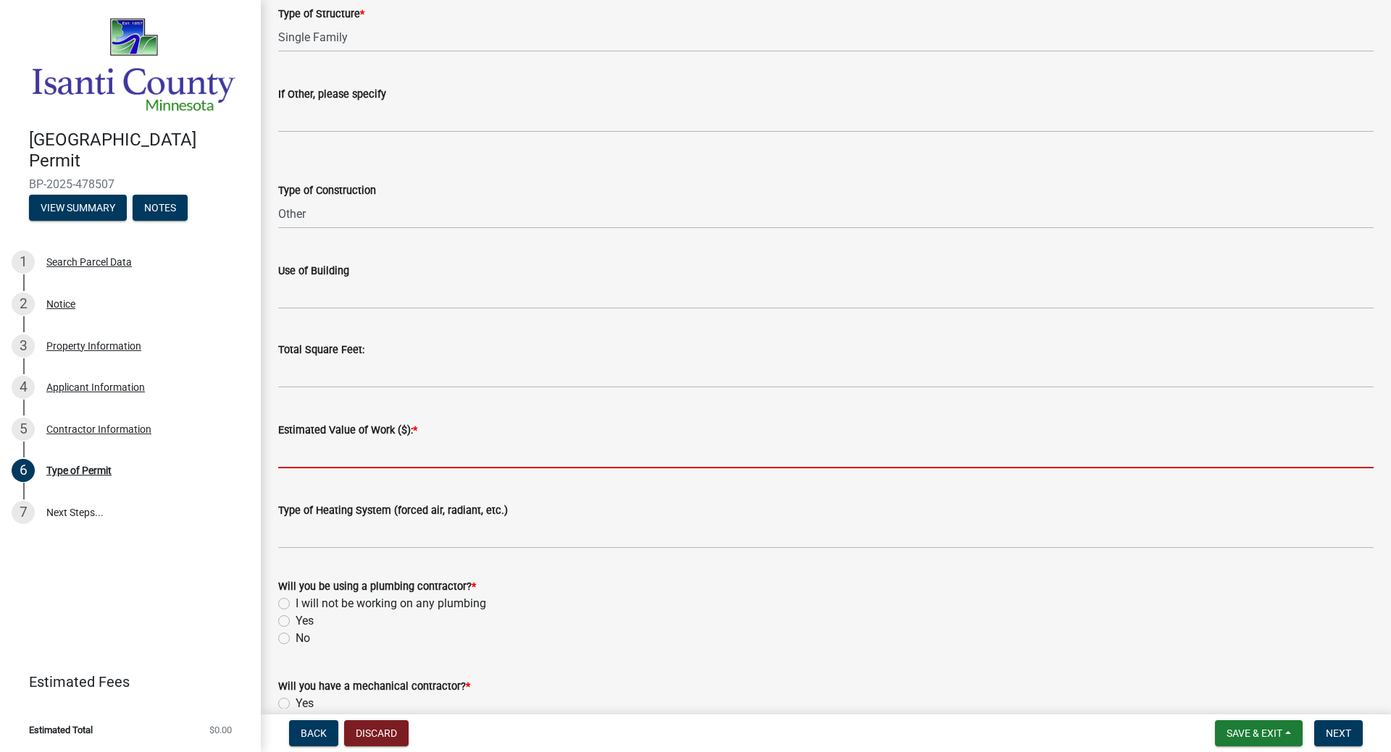
click at [332, 460] on input "text" at bounding box center [825, 454] width 1095 height 30
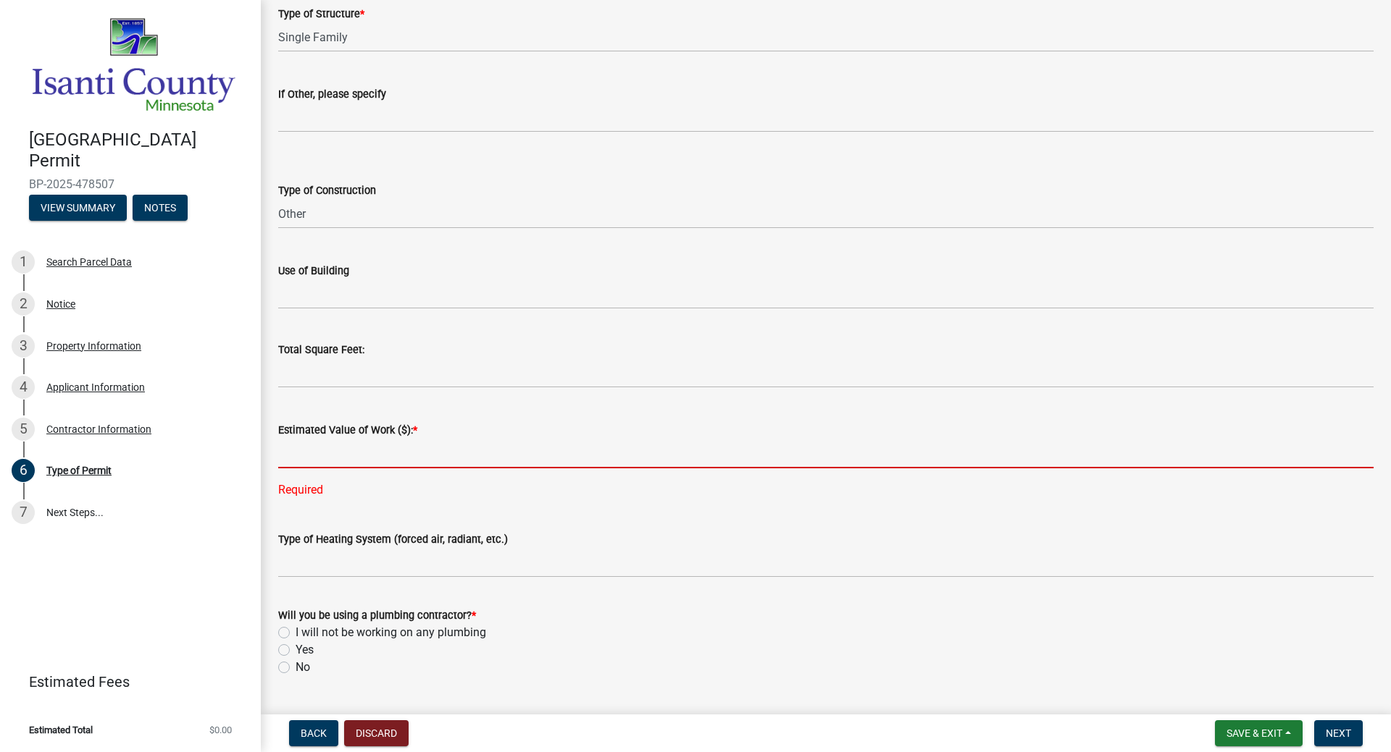
click at [311, 450] on input "text" at bounding box center [825, 454] width 1095 height 30
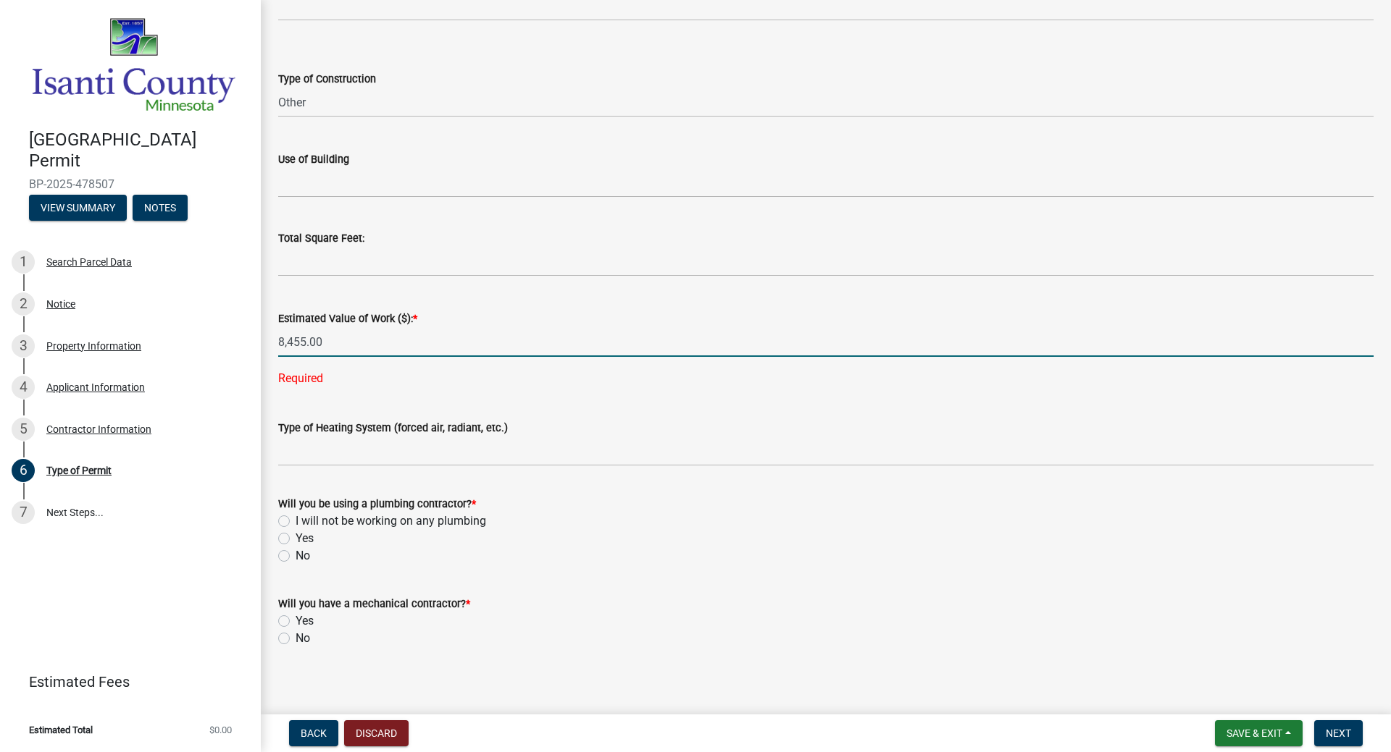
scroll to position [482, 0]
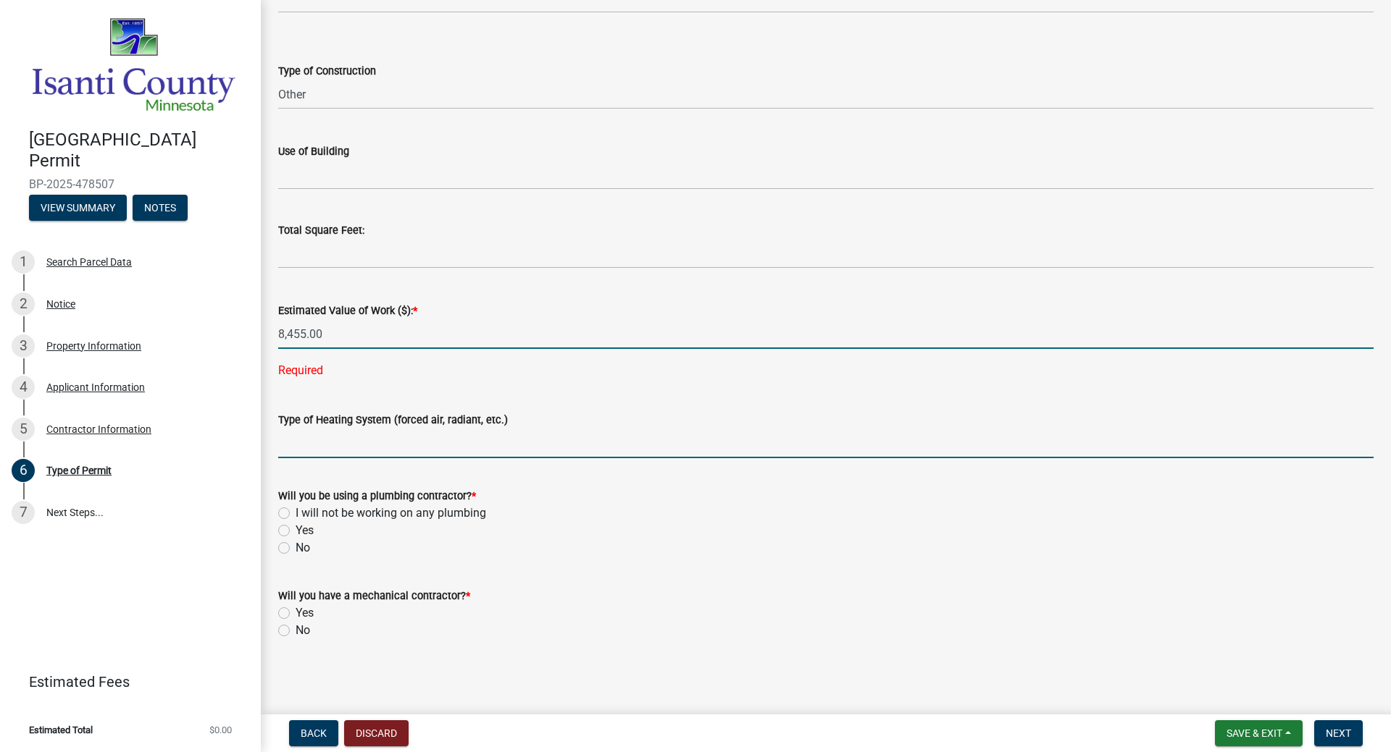
type input "8455"
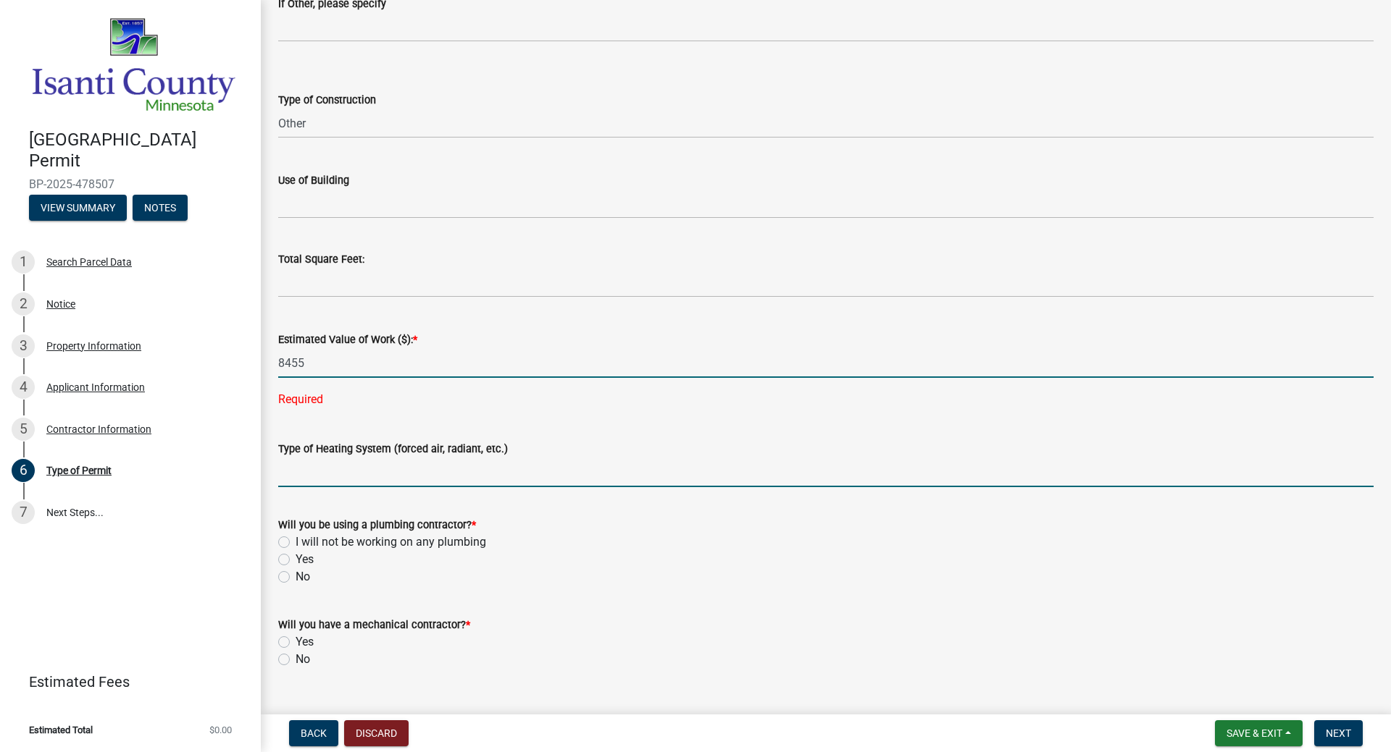
click at [320, 458] on input "Type of Heating System (forced air, radiant, etc.)" at bounding box center [825, 473] width 1095 height 30
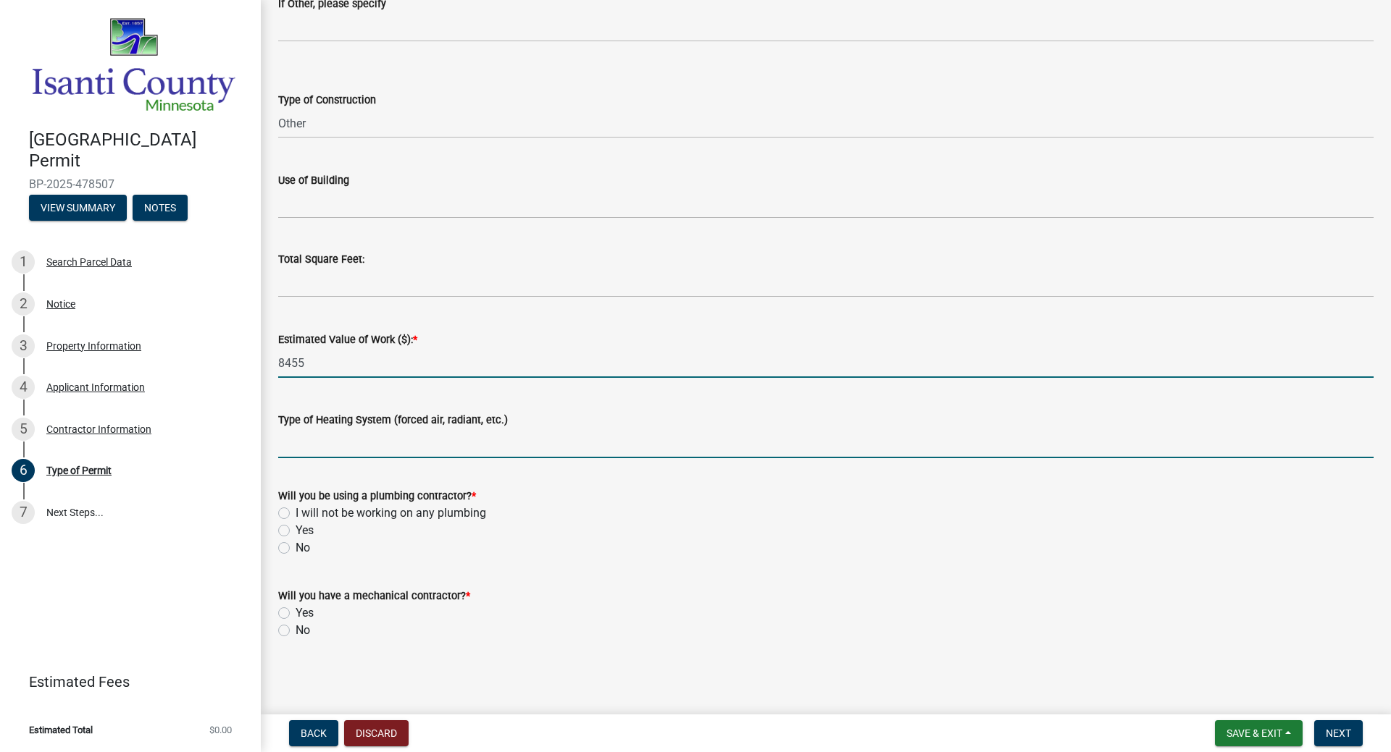
click at [309, 356] on input "8455" at bounding box center [825, 363] width 1095 height 30
click at [324, 448] on input "Type of Heating System (forced air, radiant, etc.)" at bounding box center [825, 444] width 1095 height 30
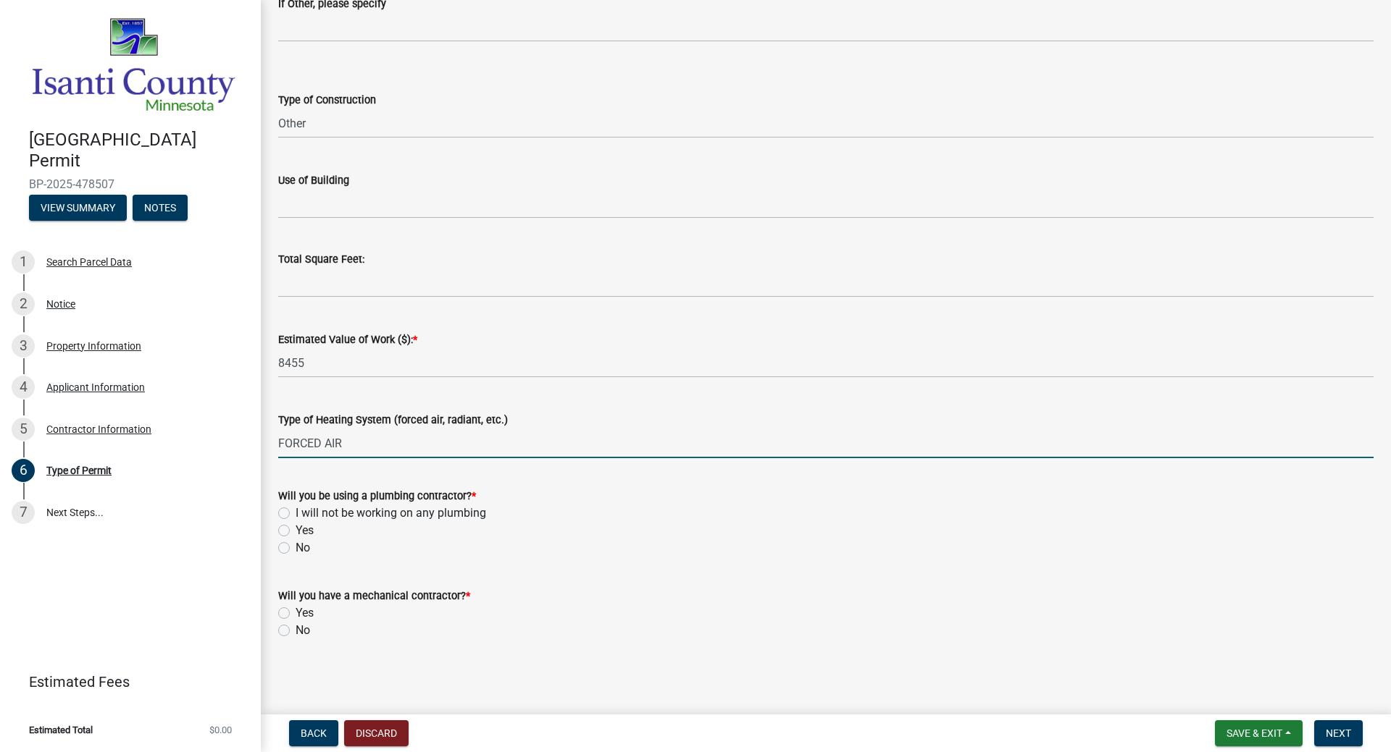
type input "FORCED AIR"
click at [299, 545] on label "No" at bounding box center [302, 548] width 14 height 17
click at [299, 545] on input "No" at bounding box center [299, 544] width 9 height 9
radio input "true"
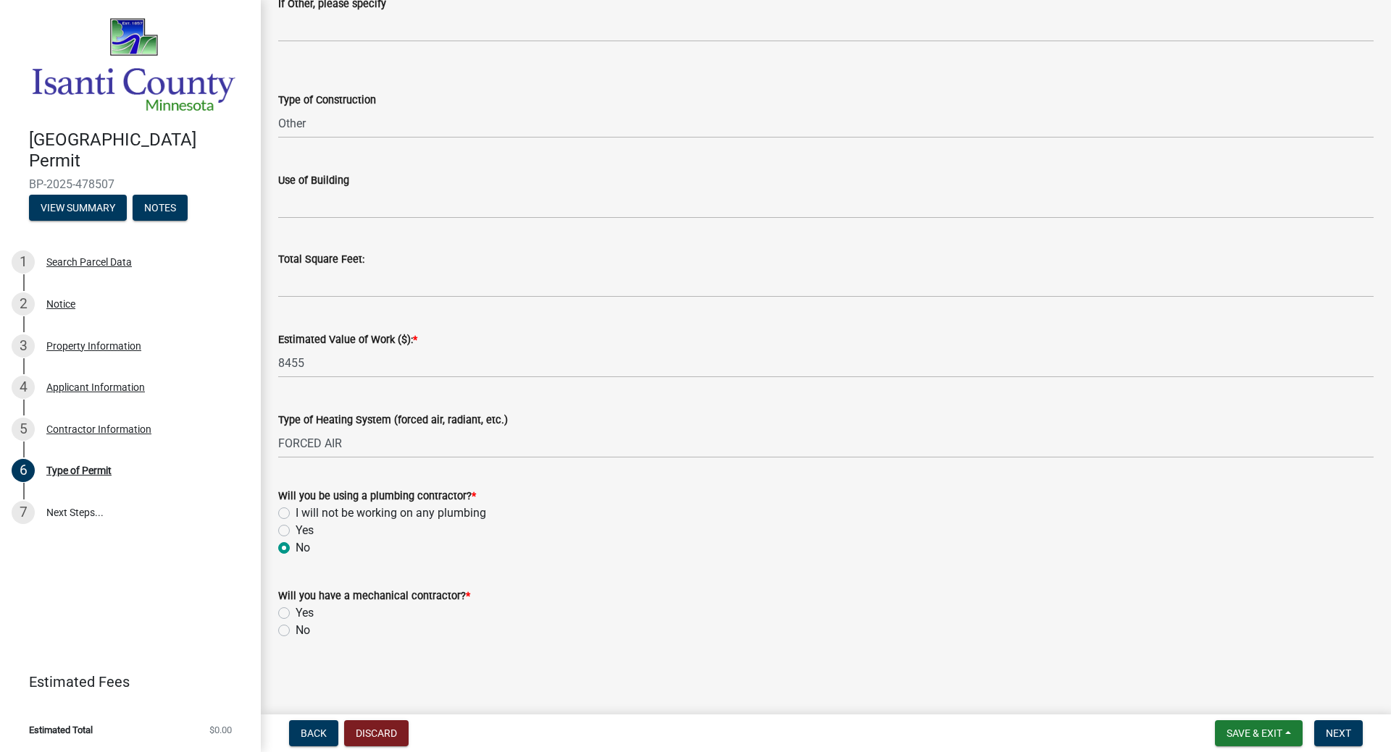
click at [298, 629] on label "No" at bounding box center [302, 630] width 14 height 17
click at [298, 629] on input "No" at bounding box center [299, 626] width 9 height 9
radio input "true"
click at [295, 610] on label "Yes" at bounding box center [304, 613] width 18 height 17
click at [295, 610] on input "Yes" at bounding box center [299, 609] width 9 height 9
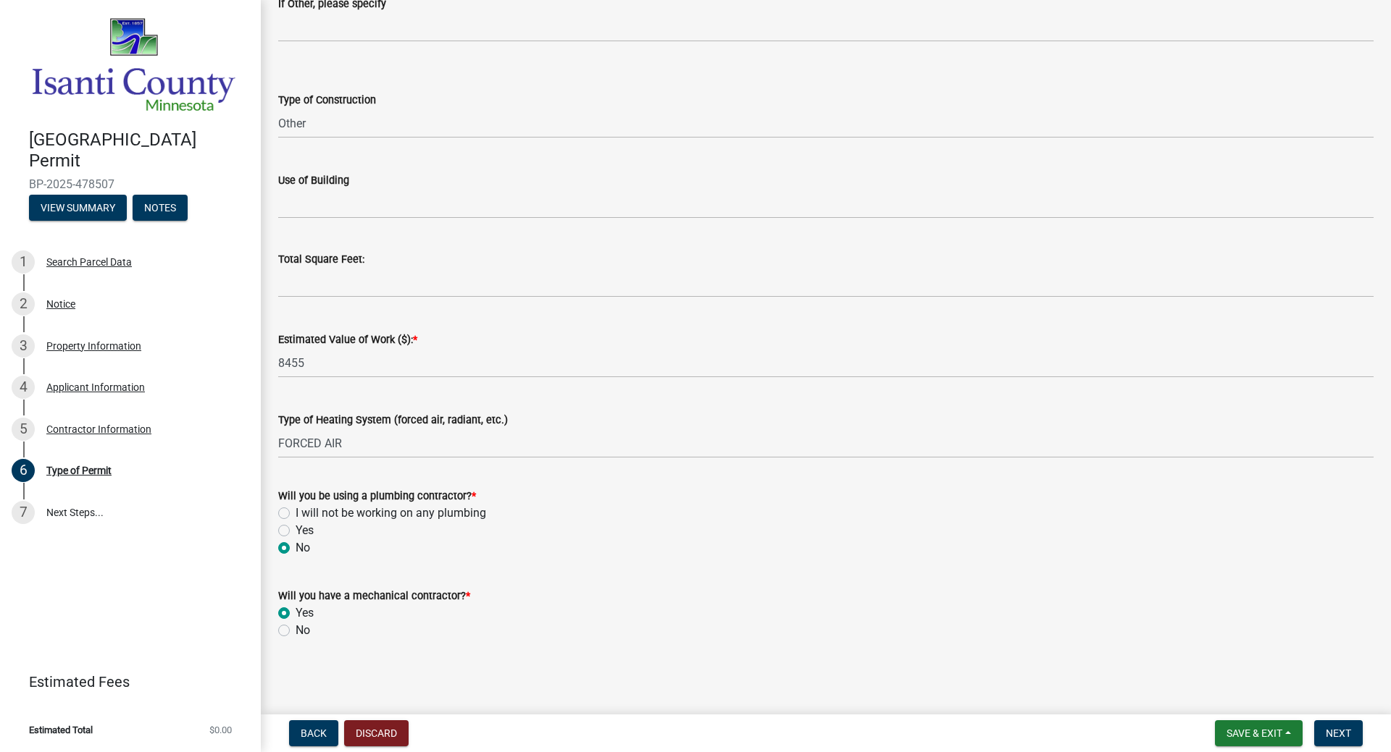
radio input "true"
click at [285, 507] on div "I will not be working on any plumbing" at bounding box center [825, 513] width 1095 height 17
click at [295, 508] on label "I will not be working on any plumbing" at bounding box center [390, 513] width 190 height 17
click at [295, 508] on input "I will not be working on any plumbing" at bounding box center [299, 509] width 9 height 9
radio input "true"
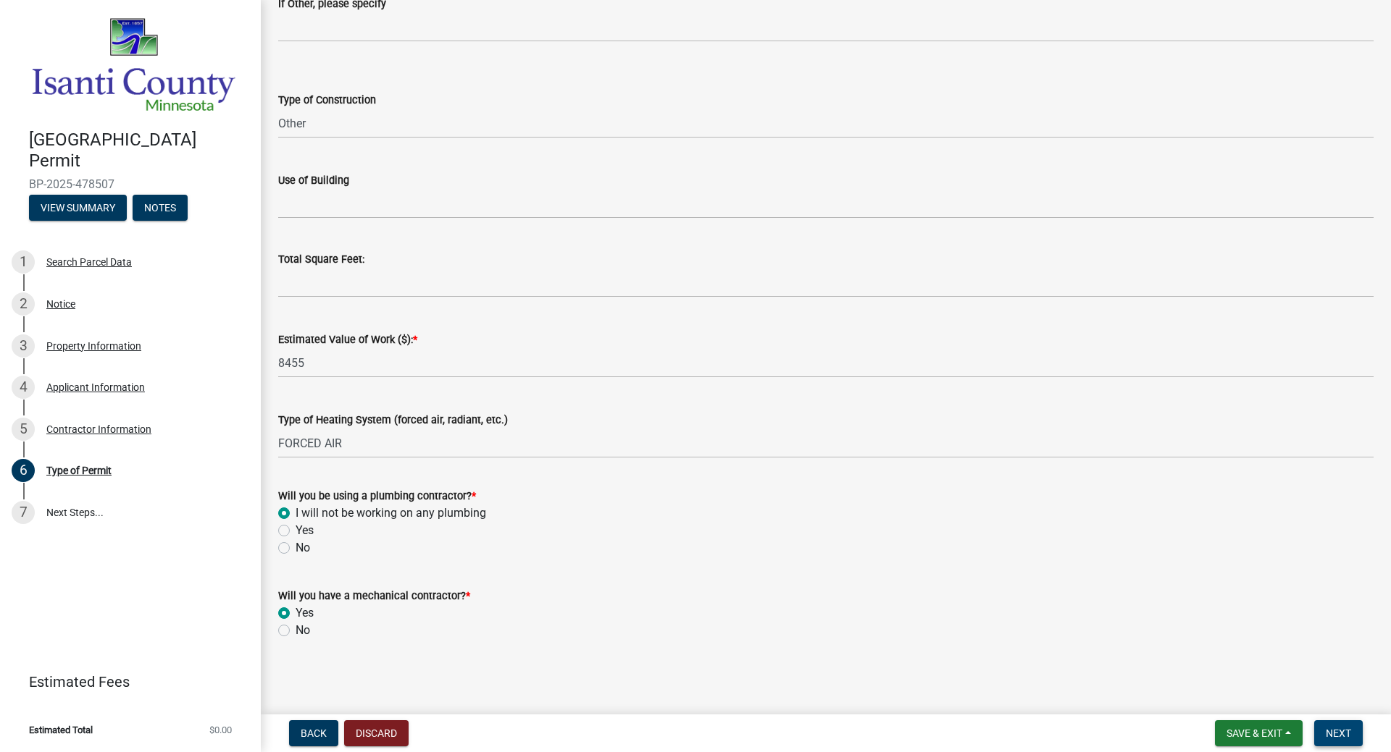
click at [1216, 643] on button "Next" at bounding box center [1338, 734] width 49 height 26
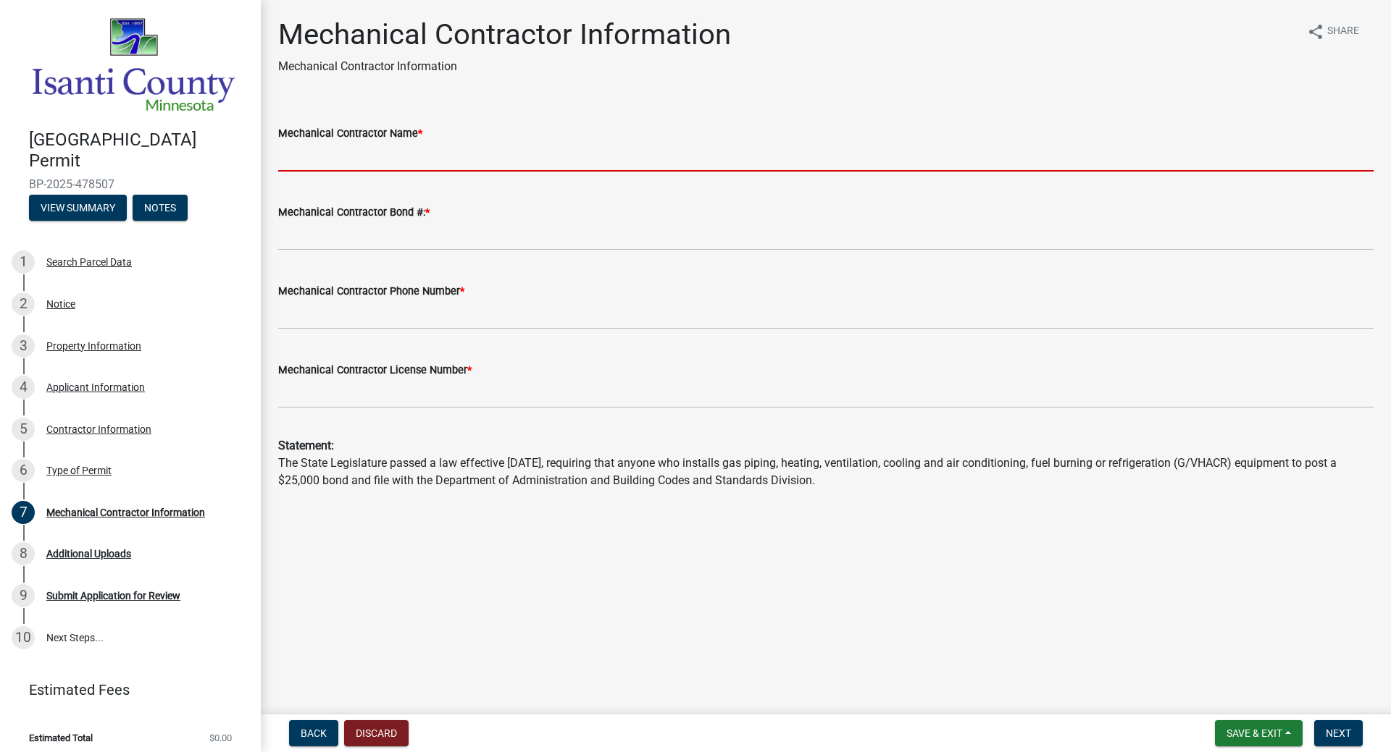
click at [314, 162] on input "Mechanical Contractor Name *" at bounding box center [825, 157] width 1095 height 30
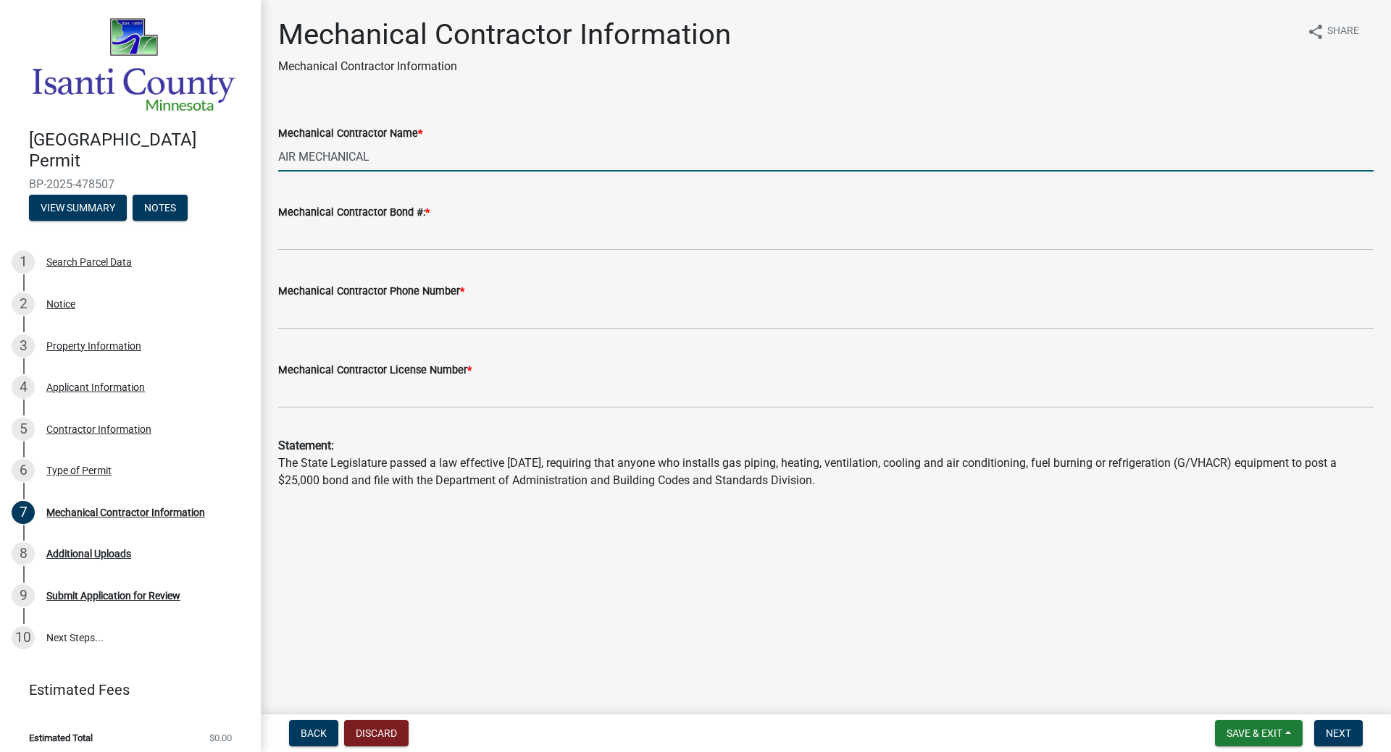
type input "AIR MECHANICAL"
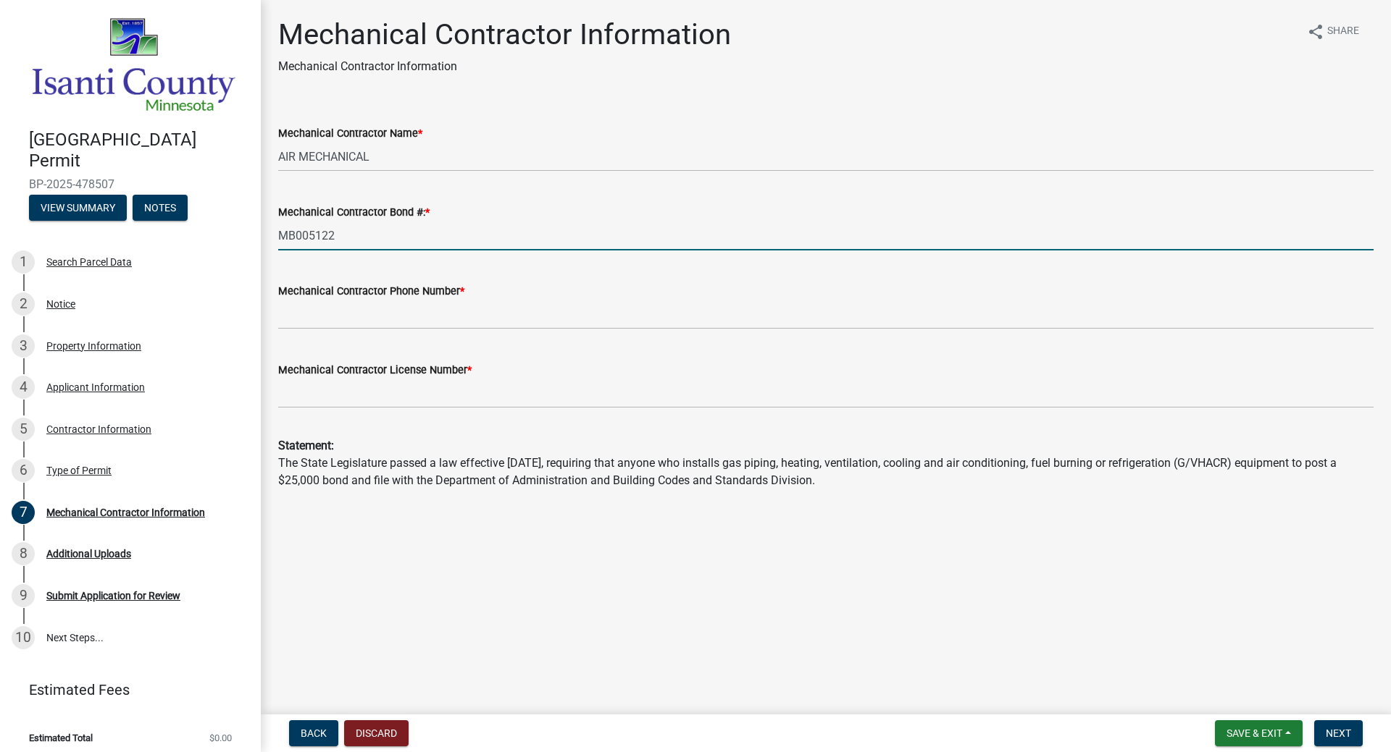
type input "MB005122"
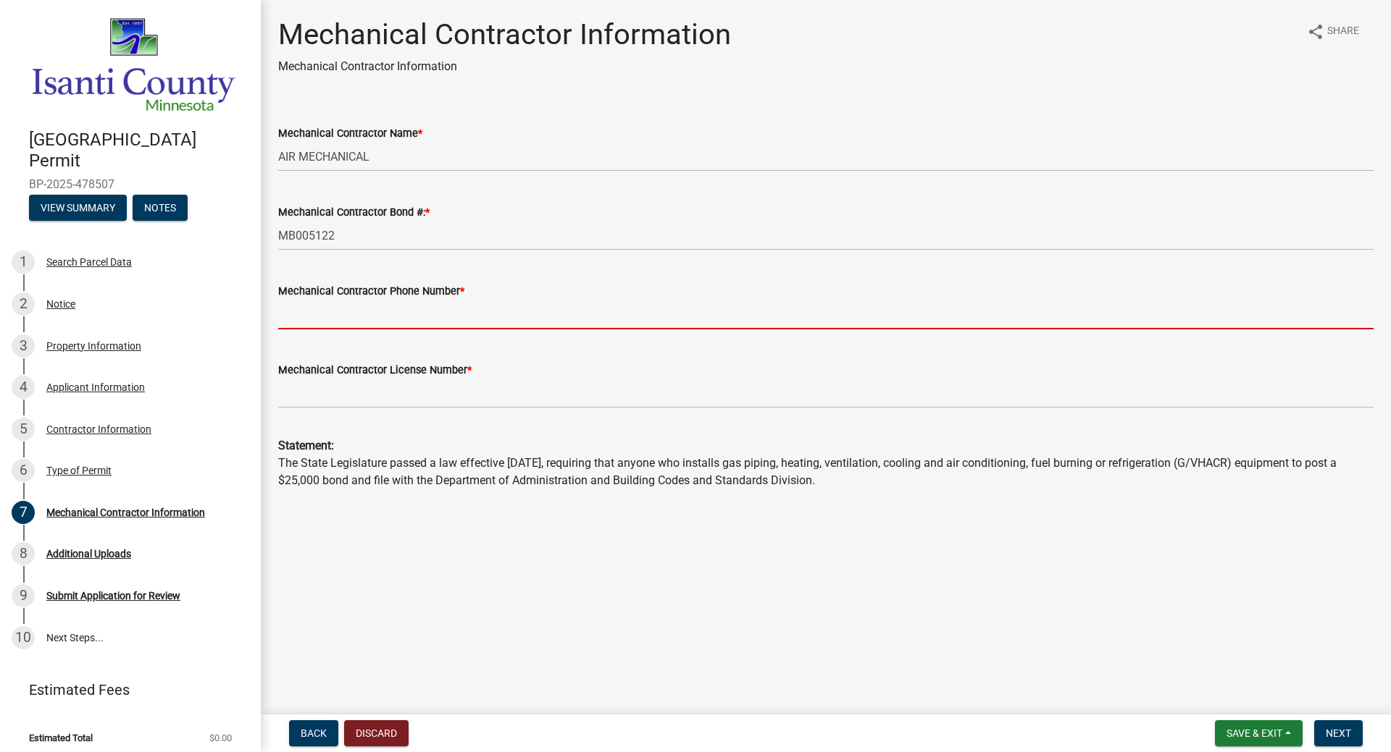
type input "4"
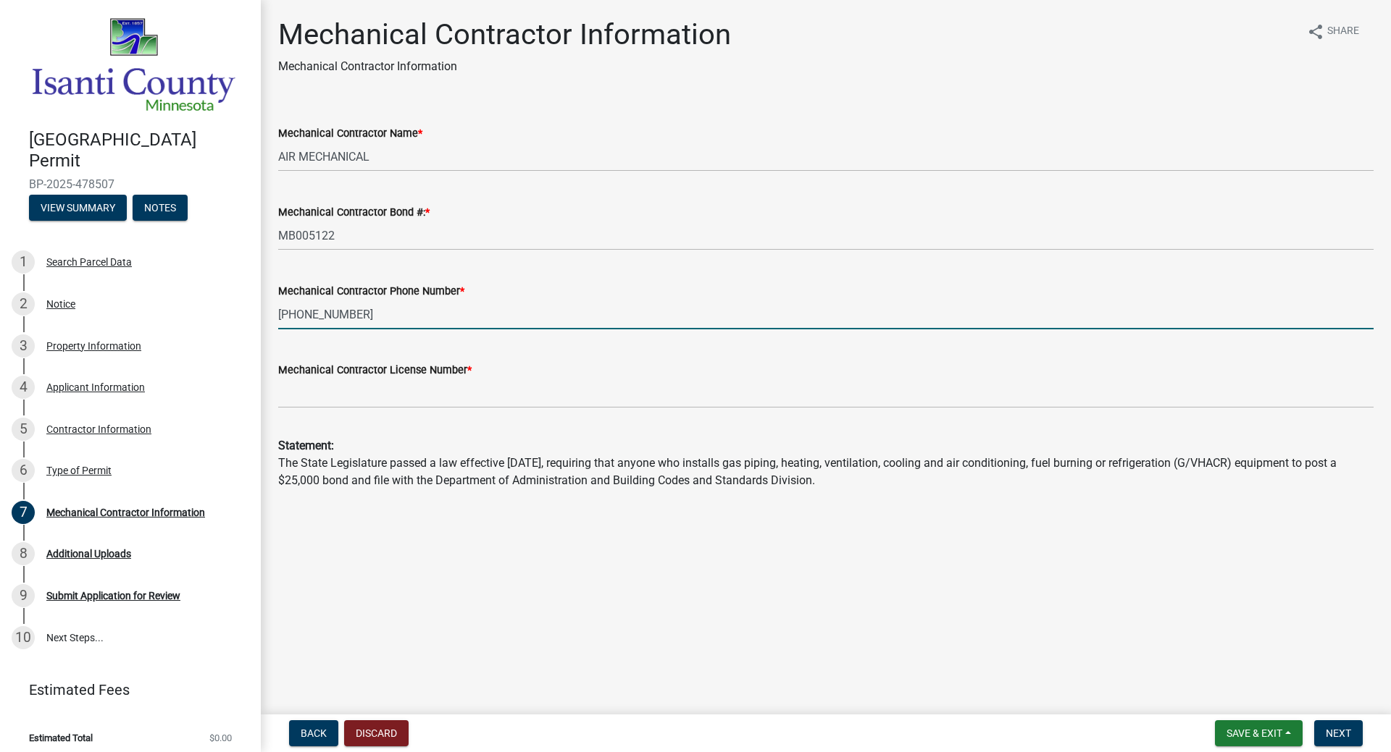
type input "[PHONE_NUMBER]"
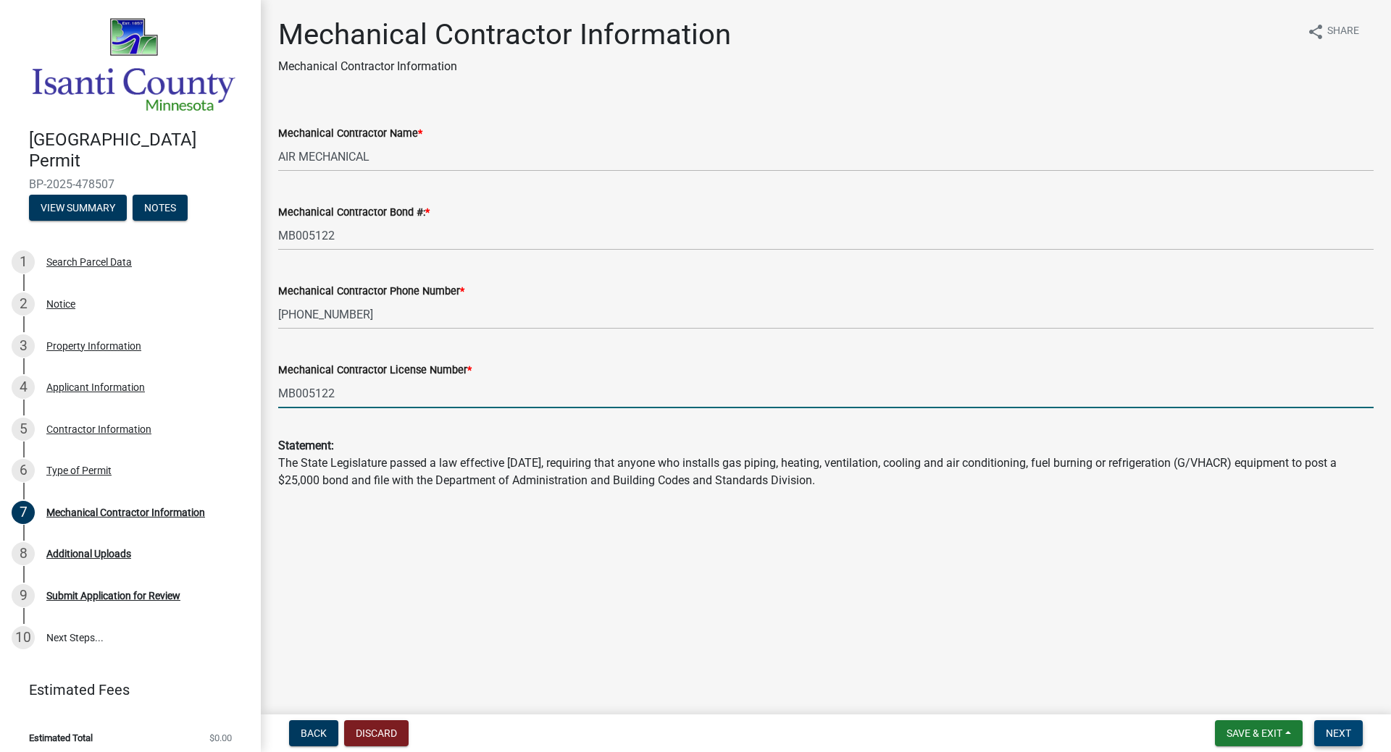
type input "MB005122"
click at [1216, 643] on button "Next" at bounding box center [1338, 734] width 49 height 26
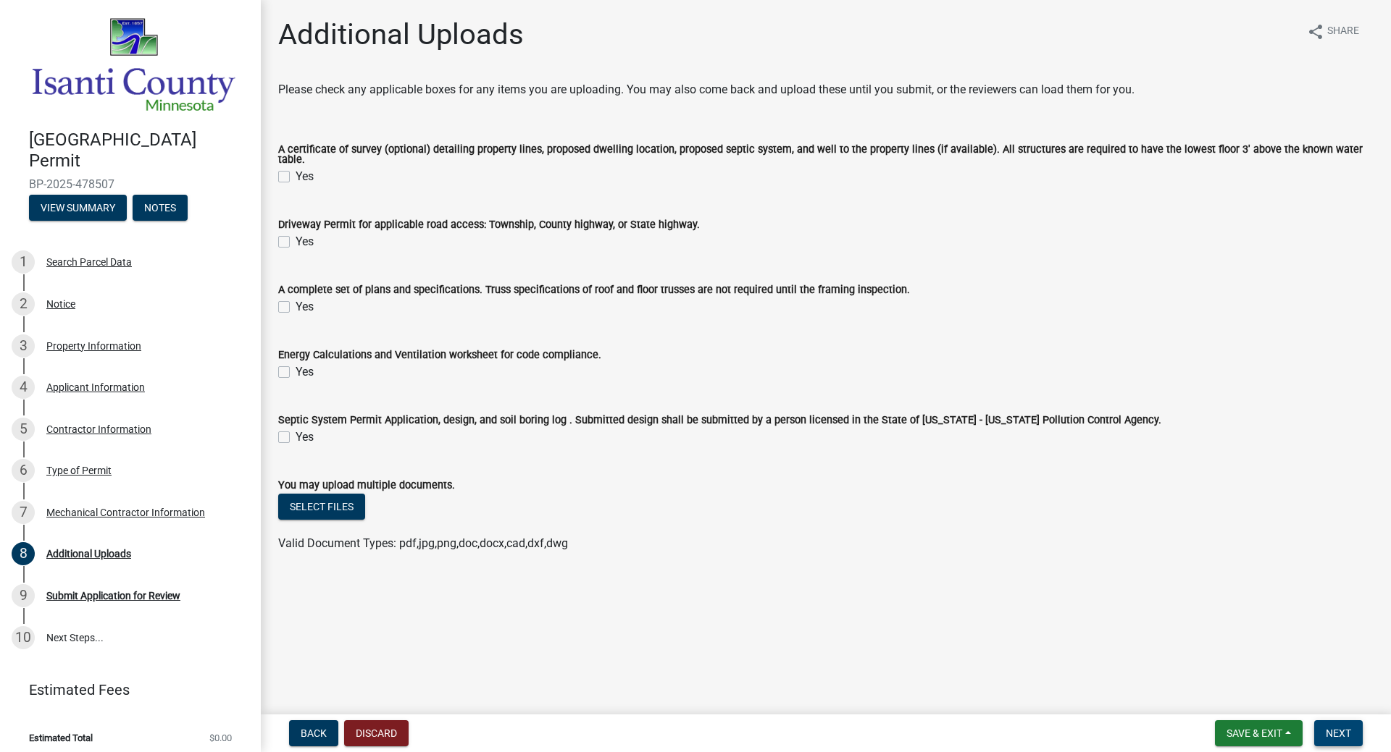
click at [1216, 643] on button "Next" at bounding box center [1338, 734] width 49 height 26
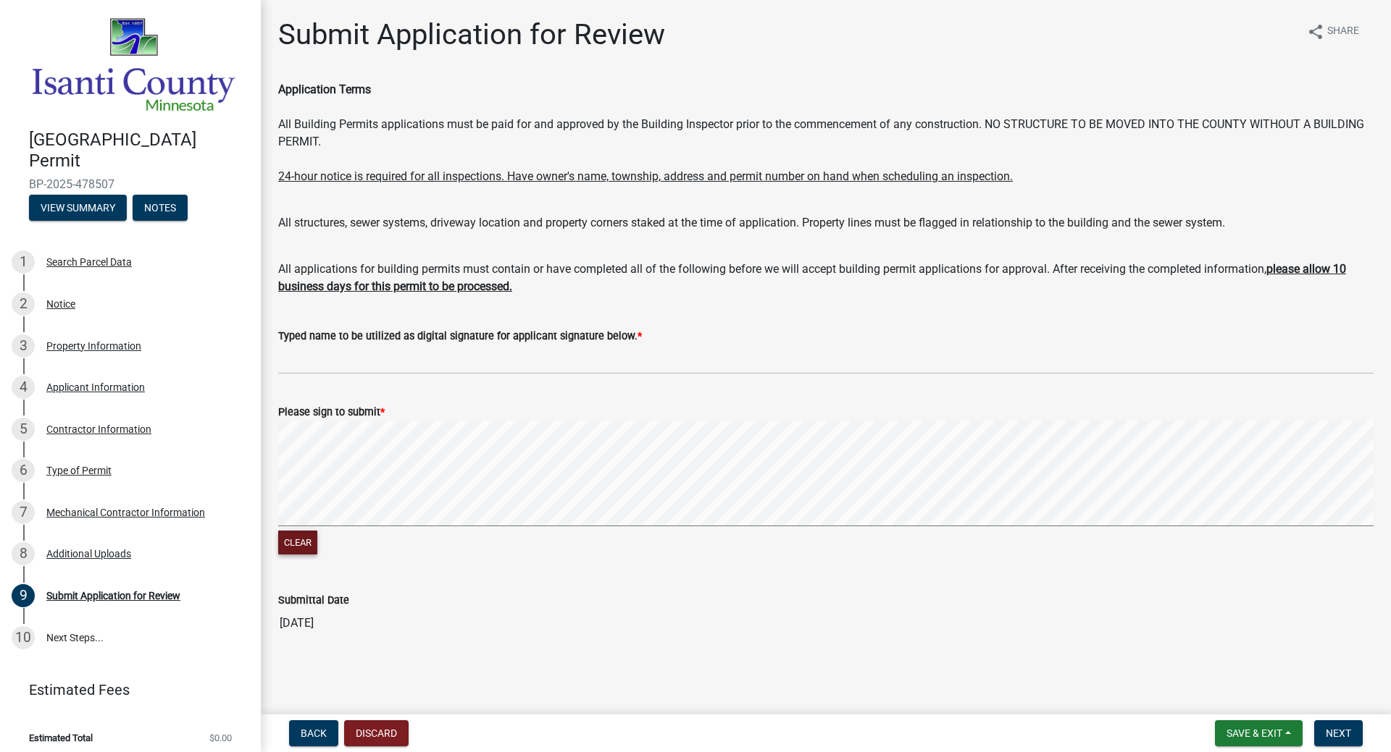
click at [300, 544] on button "Clear" at bounding box center [297, 543] width 39 height 24
click at [311, 543] on button "Clear" at bounding box center [297, 543] width 39 height 24
click at [303, 544] on button "Clear" at bounding box center [297, 543] width 39 height 24
click at [310, 539] on button "Clear" at bounding box center [297, 543] width 39 height 24
click at [313, 537] on button "Clear" at bounding box center [297, 543] width 39 height 24
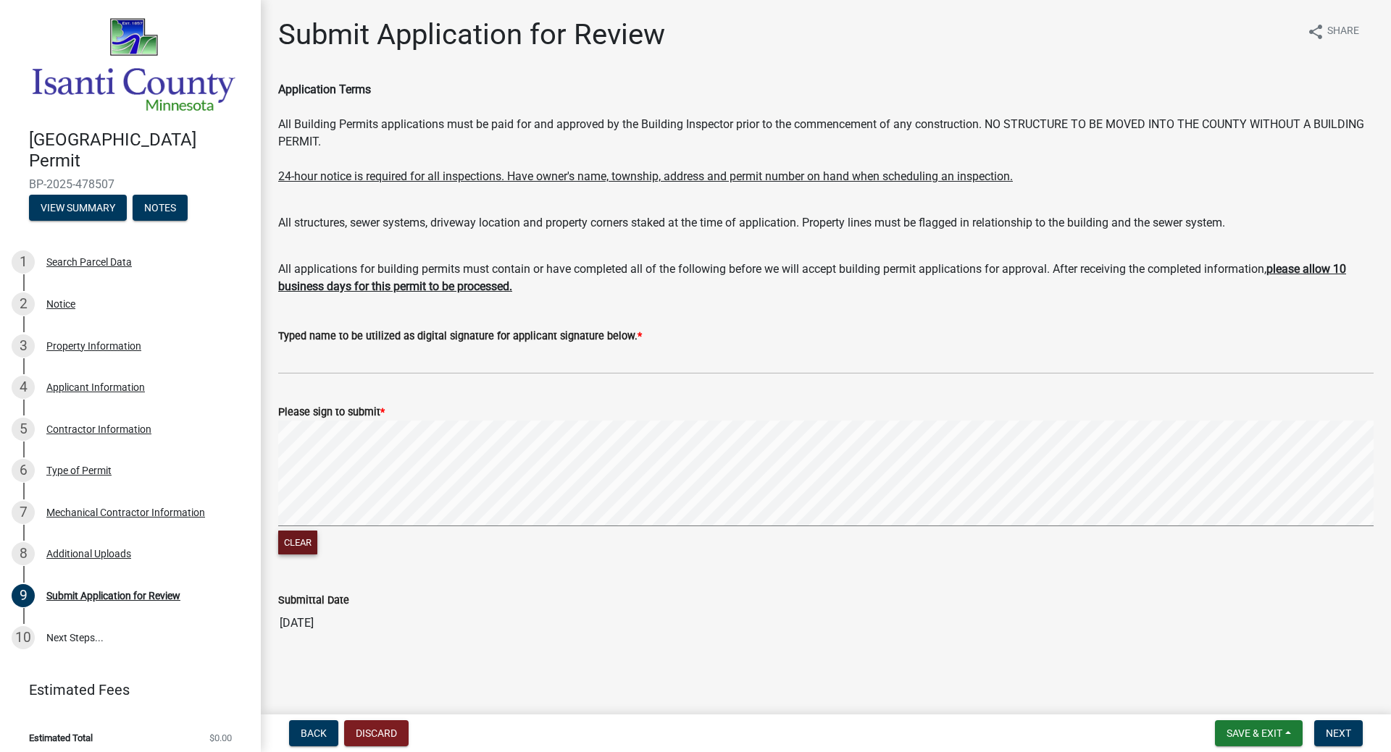
click at [295, 548] on button "Clear" at bounding box center [297, 543] width 39 height 24
click at [311, 546] on button "Clear" at bounding box center [297, 543] width 39 height 24
drag, startPoint x: 299, startPoint y: 543, endPoint x: 302, endPoint y: 528, distance: 15.5
click at [299, 542] on button "Clear" at bounding box center [297, 543] width 39 height 24
click at [293, 549] on button "Clear" at bounding box center [297, 543] width 39 height 24
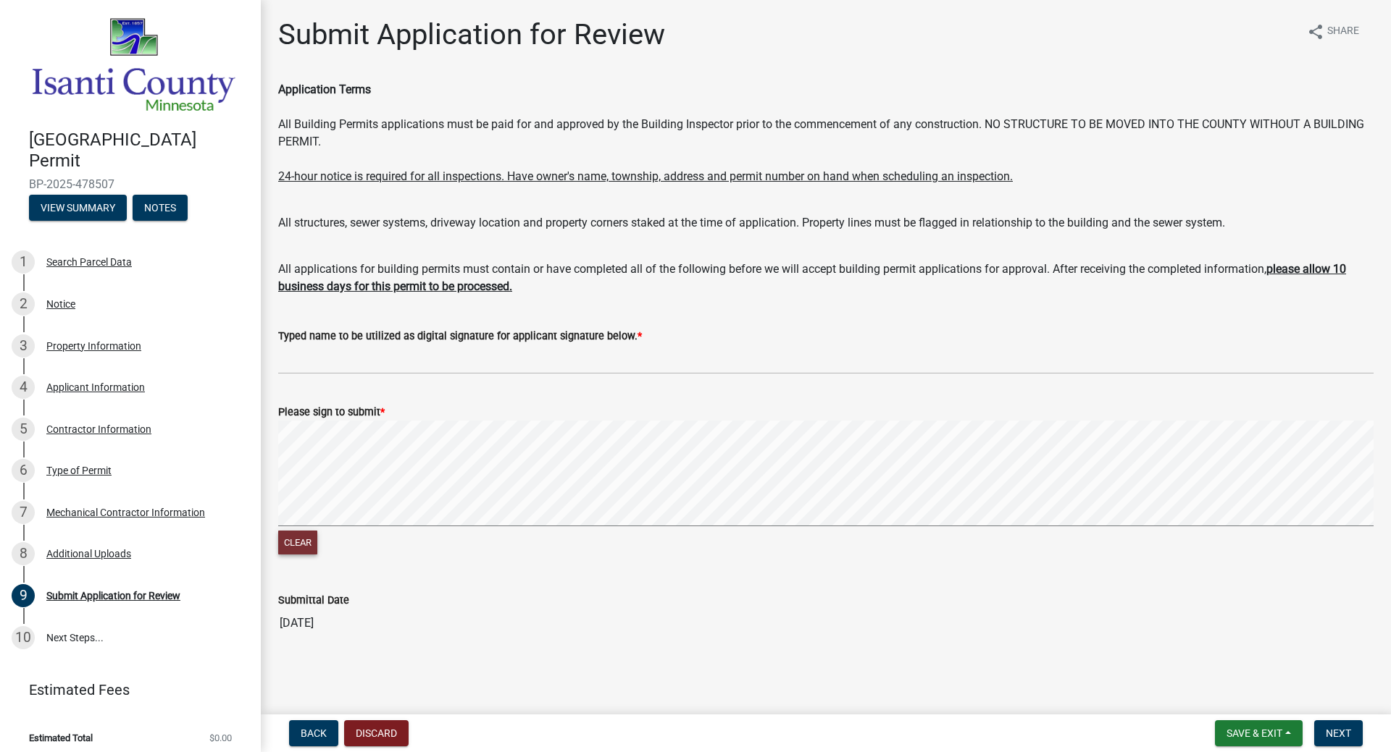
click at [301, 548] on button "Clear" at bounding box center [297, 543] width 39 height 24
click at [306, 537] on button "Clear" at bounding box center [297, 543] width 39 height 24
click at [309, 540] on button "Clear" at bounding box center [297, 543] width 39 height 24
click at [307, 545] on button "Clear" at bounding box center [297, 543] width 39 height 24
click at [309, 545] on button "Clear" at bounding box center [297, 543] width 39 height 24
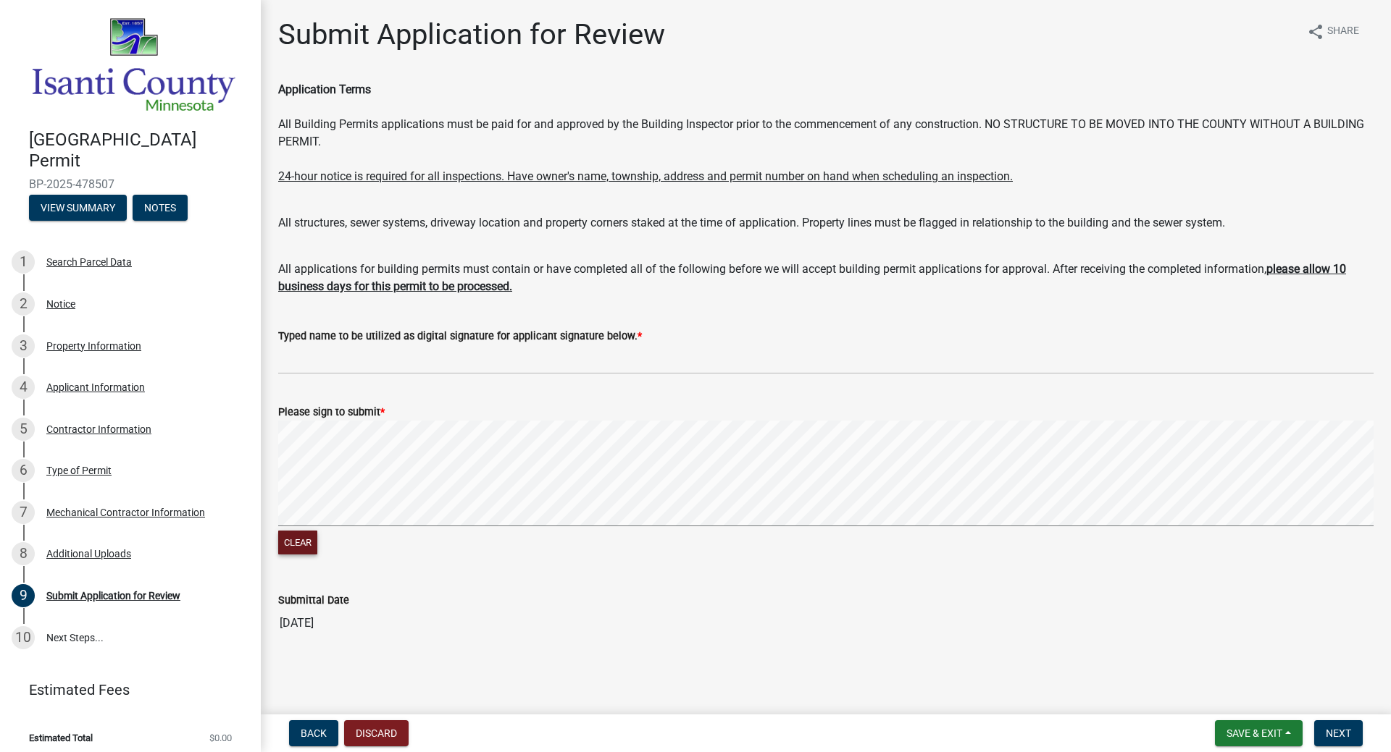
click at [298, 542] on button "Clear" at bounding box center [297, 543] width 39 height 24
click at [290, 540] on button "Clear" at bounding box center [297, 543] width 39 height 24
click at [306, 538] on button "Clear" at bounding box center [297, 543] width 39 height 24
click at [305, 542] on button "Clear" at bounding box center [297, 543] width 39 height 24
click at [484, 529] on signature-pad at bounding box center [825, 476] width 1095 height 110
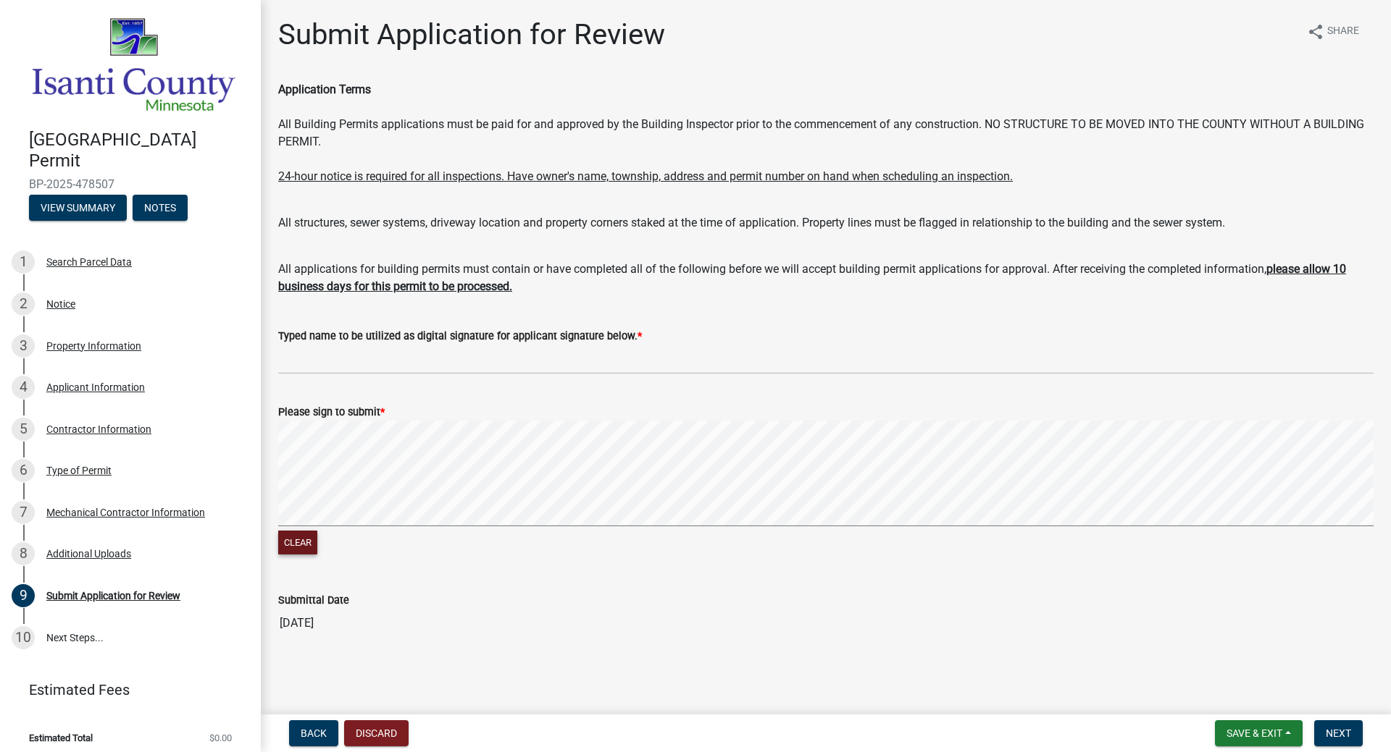
click at [306, 543] on button "Clear" at bounding box center [297, 543] width 39 height 24
drag, startPoint x: 293, startPoint y: 546, endPoint x: 295, endPoint y: 539, distance: 7.8
click at [295, 545] on button "Clear" at bounding box center [297, 543] width 39 height 24
click at [303, 548] on button "Clear" at bounding box center [297, 543] width 39 height 24
drag, startPoint x: 303, startPoint y: 545, endPoint x: 305, endPoint y: 530, distance: 15.3
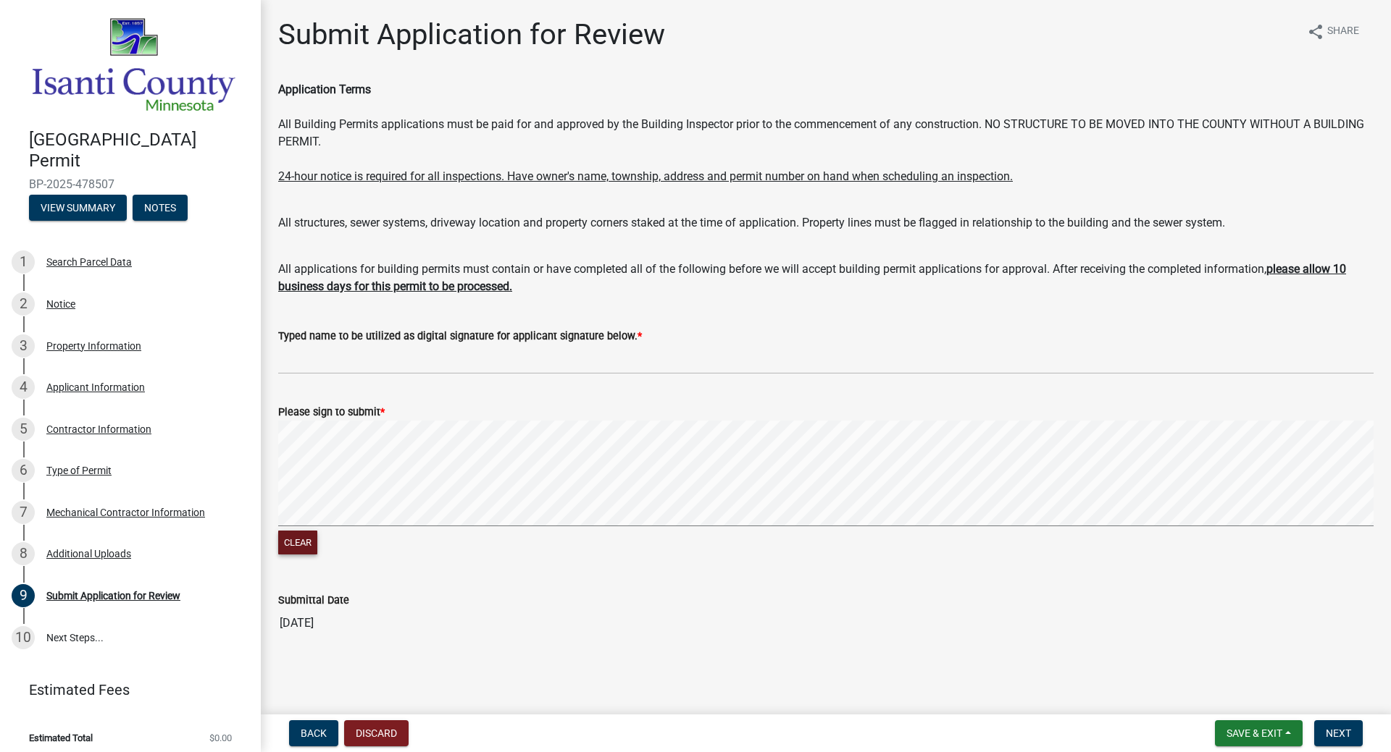
click at [303, 542] on button "Clear" at bounding box center [297, 543] width 39 height 24
click at [293, 540] on button "Clear" at bounding box center [297, 543] width 39 height 24
click at [485, 528] on signature-pad at bounding box center [825, 476] width 1095 height 110
click at [301, 543] on button "Clear" at bounding box center [297, 543] width 39 height 24
click at [298, 544] on button "Clear" at bounding box center [297, 543] width 39 height 24
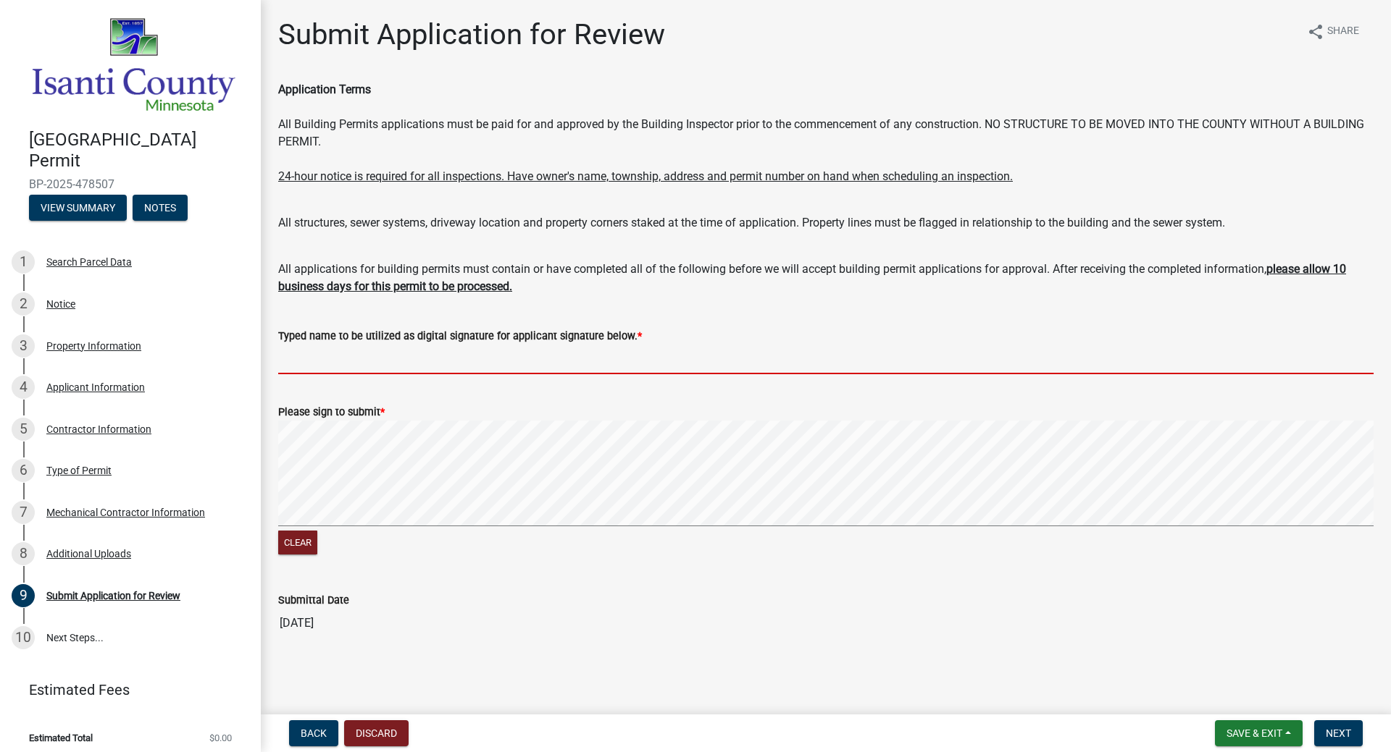
click at [307, 363] on input "Typed name to be utilized as digital signature for applicant signature below. *" at bounding box center [825, 360] width 1095 height 30
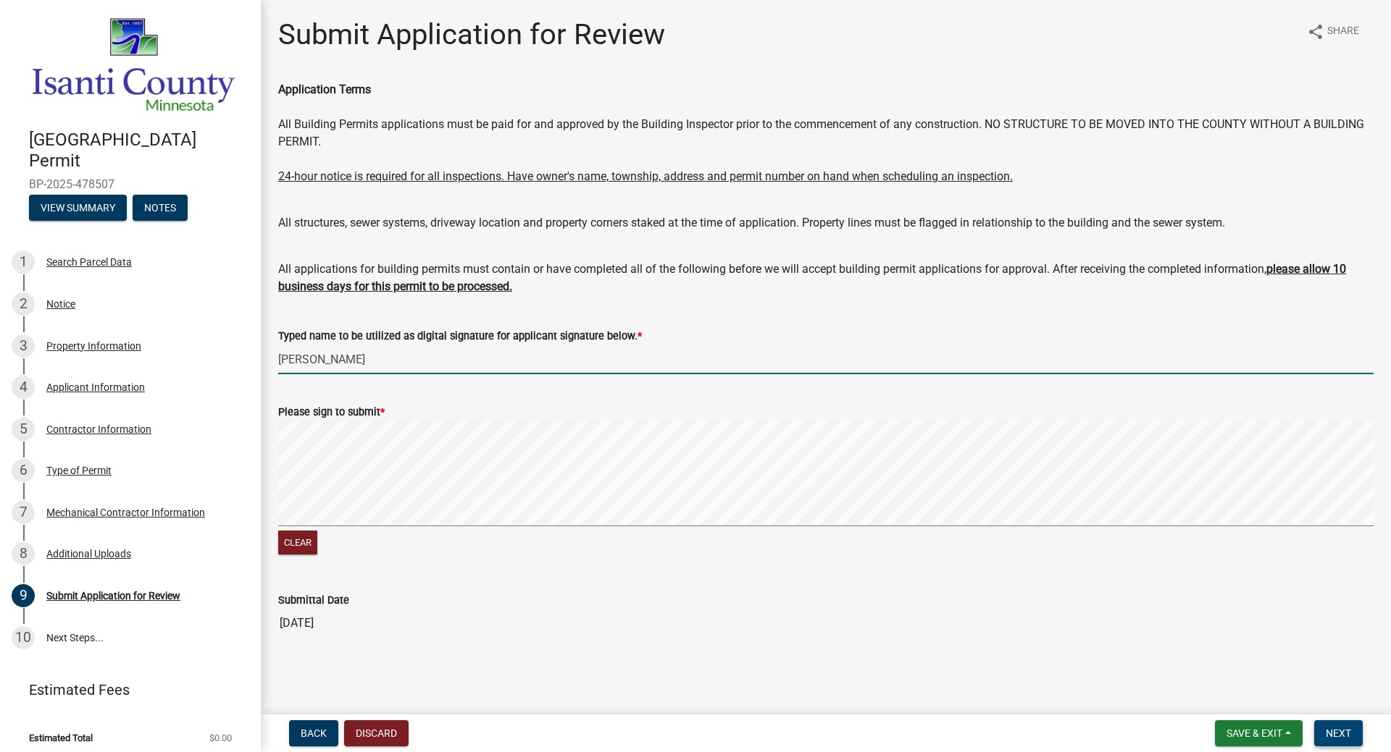
type input "[PERSON_NAME]"
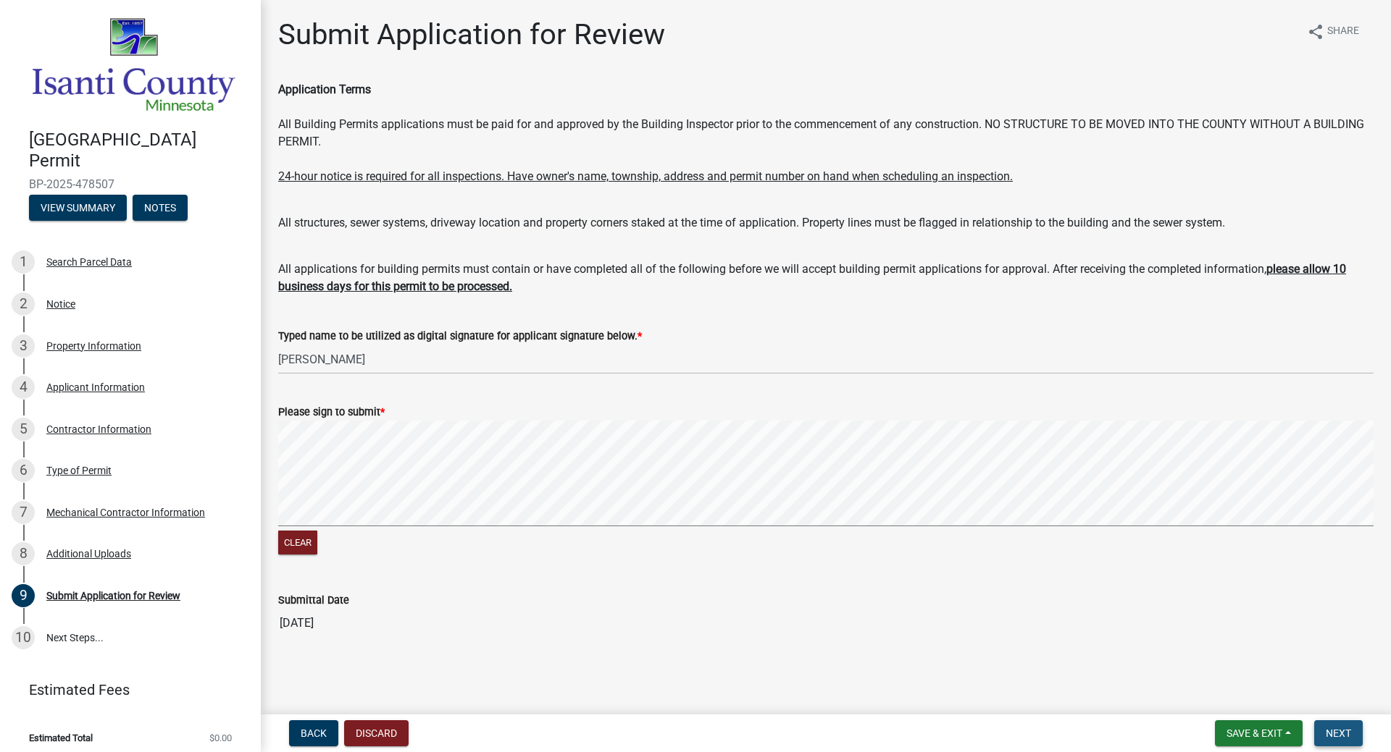
click at [1216, 643] on span "Next" at bounding box center [1337, 734] width 25 height 12
